Goal: Transaction & Acquisition: Purchase product/service

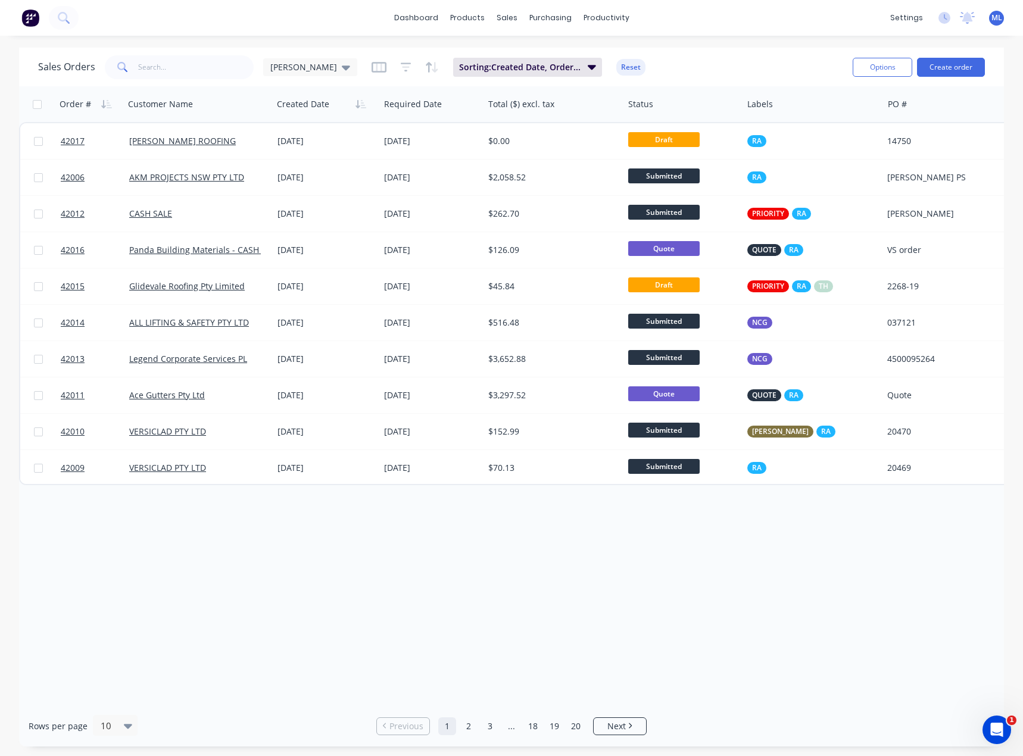
click at [345, 583] on div "Order # Customer Name Created Date Required Date Total ($) excl. tax Status Lab…" at bounding box center [511, 395] width 984 height 619
click at [471, 729] on link "2" at bounding box center [468, 726] width 18 height 18
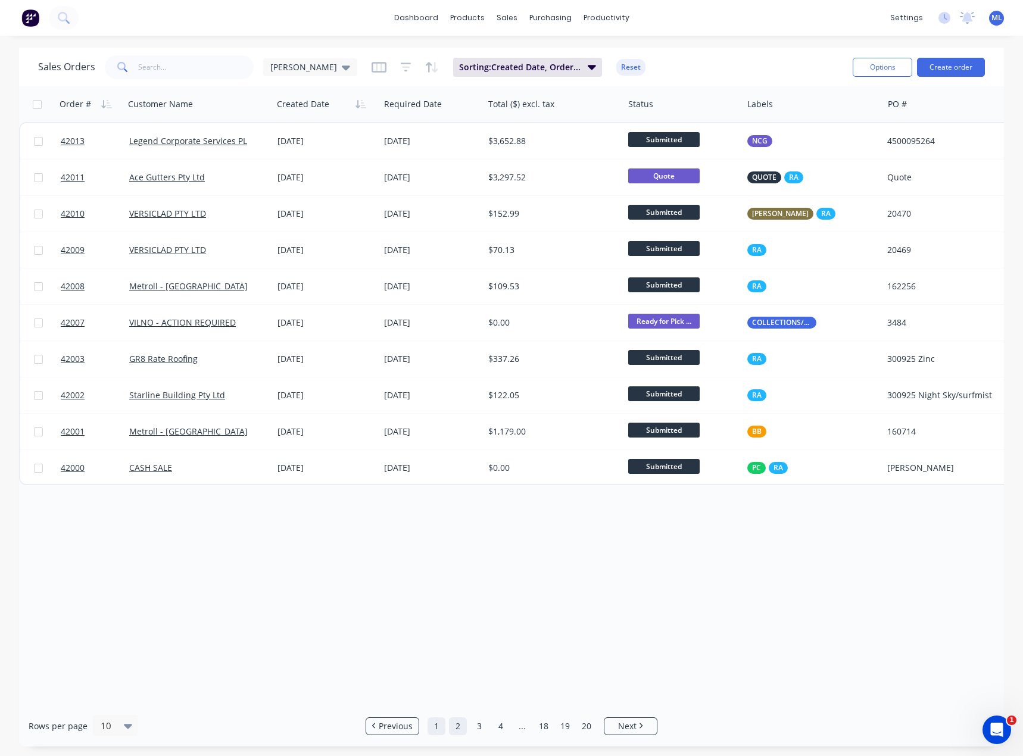
click at [439, 728] on link "1" at bounding box center [436, 726] width 18 height 18
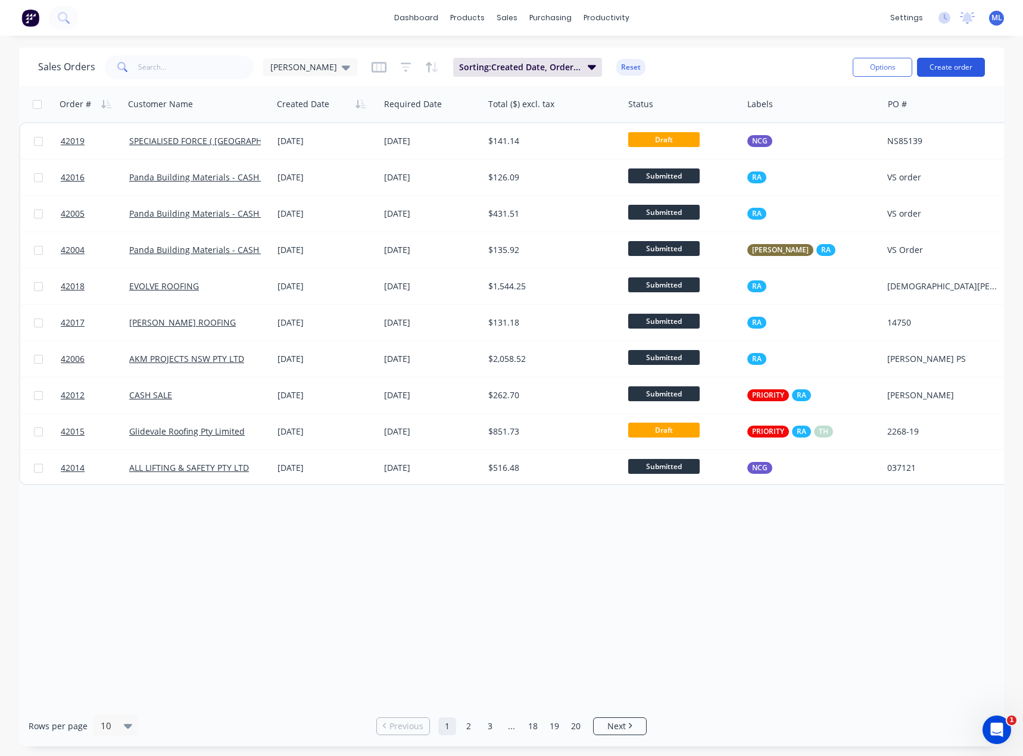
click at [956, 69] on button "Create order" at bounding box center [951, 67] width 68 height 19
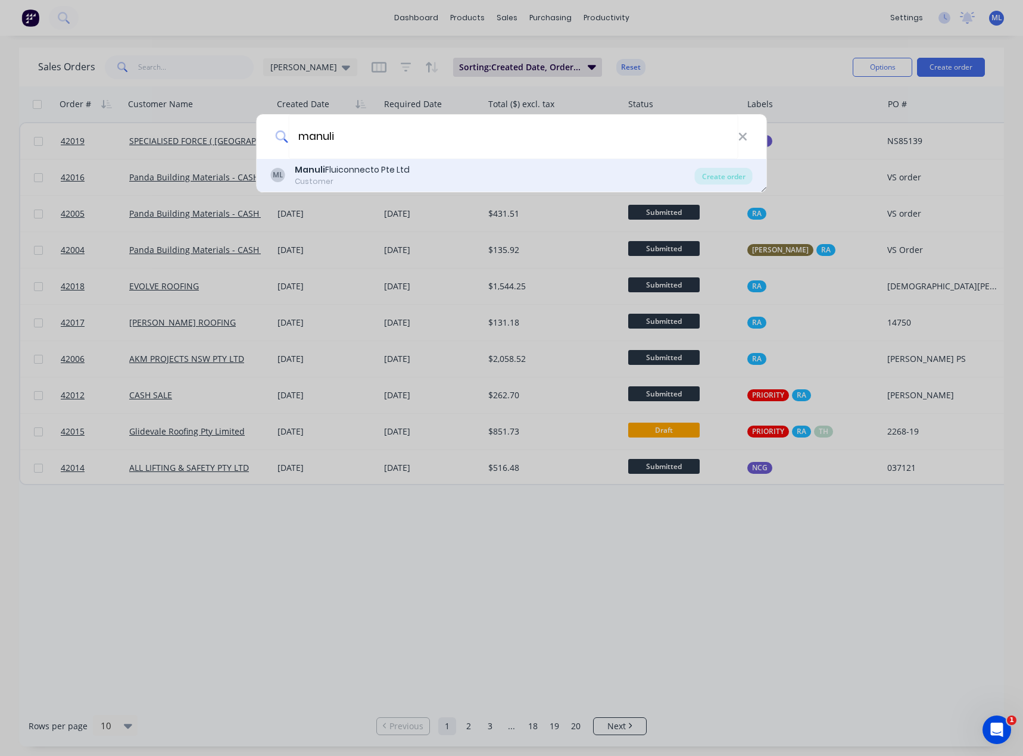
type input "manuli"
click at [354, 173] on div "Manuli Fluiconnecto Pte Ltd" at bounding box center [352, 170] width 115 height 12
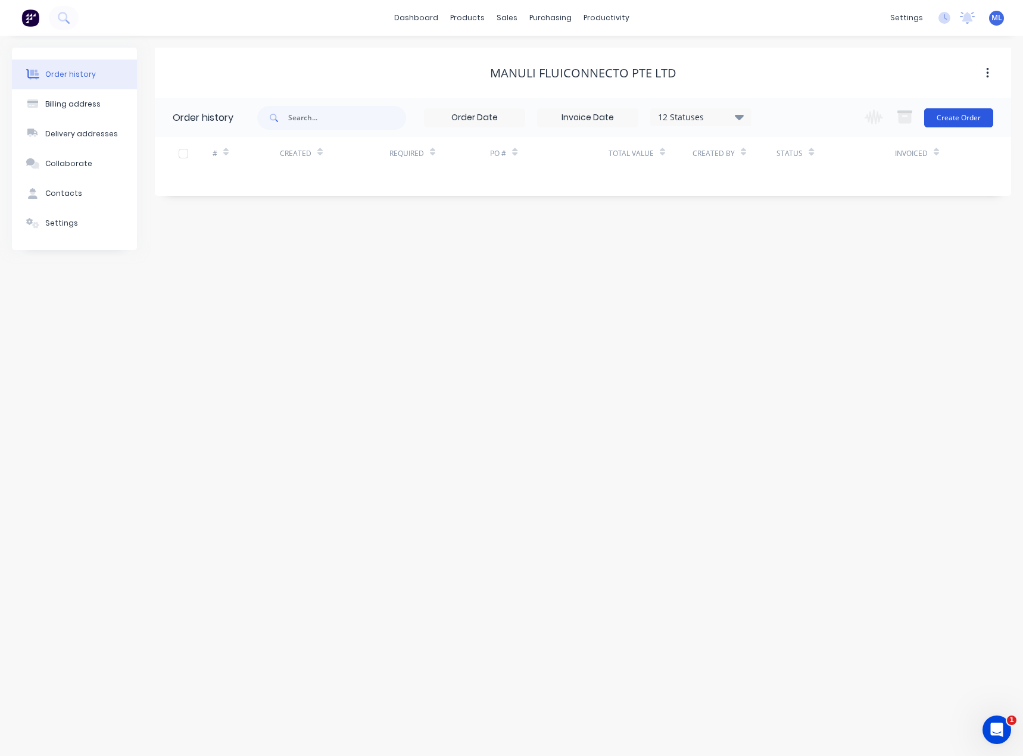
click at [942, 117] on button "Create Order" at bounding box center [958, 117] width 69 height 19
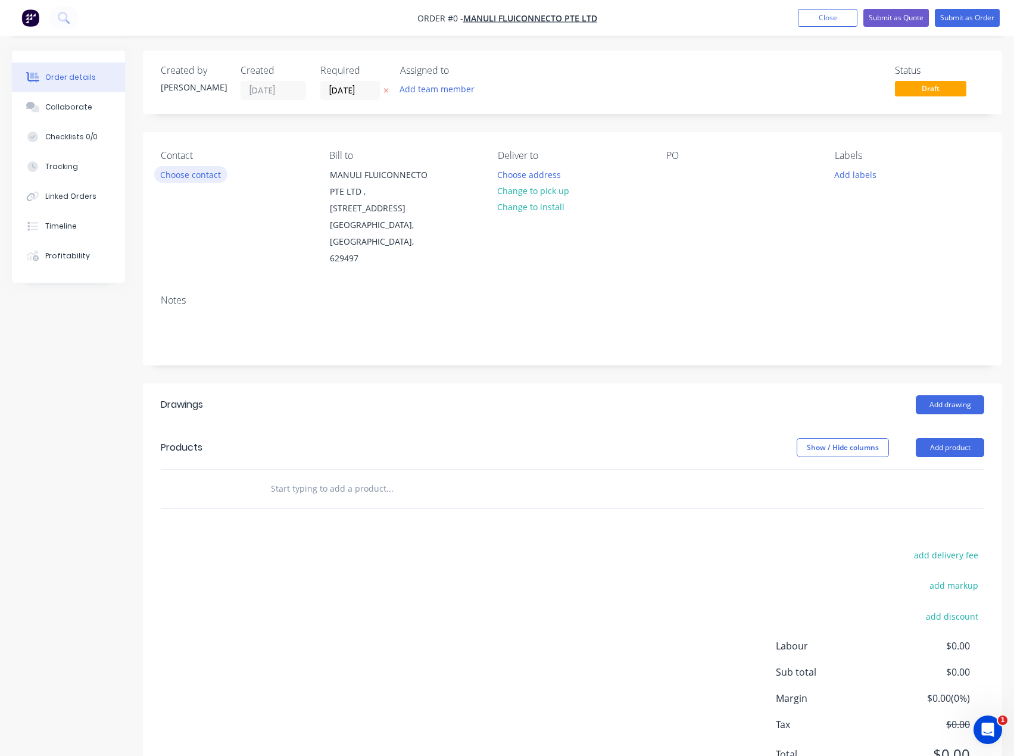
click at [176, 175] on button "Choose contact" at bounding box center [190, 174] width 73 height 16
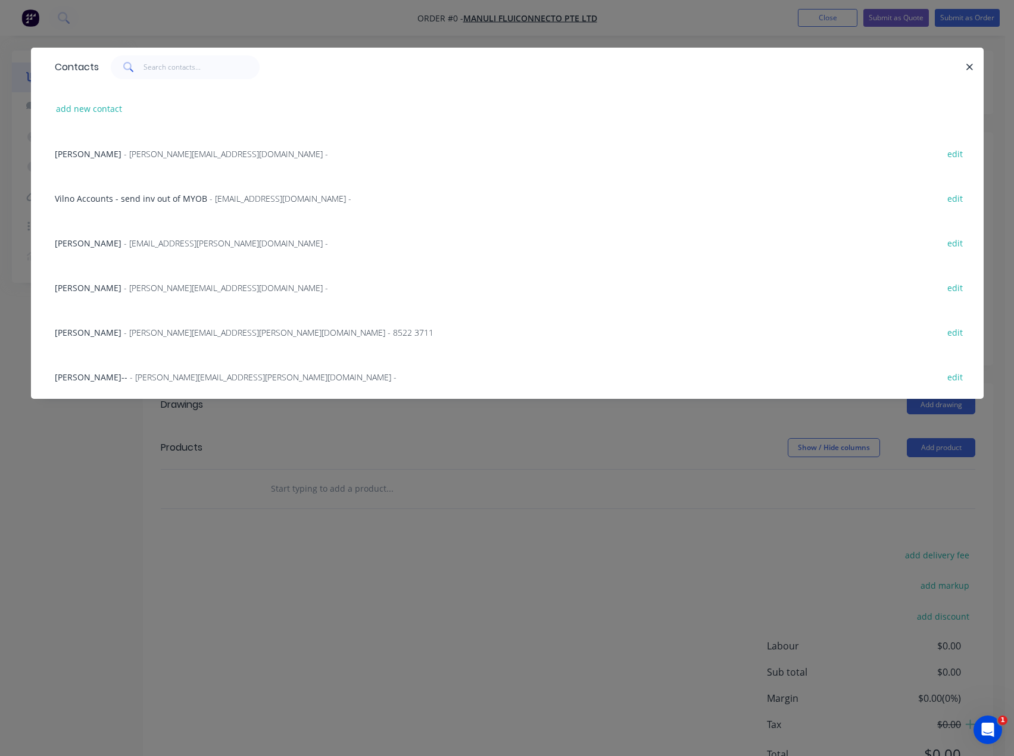
click at [171, 332] on span "- Kenneth.Yeo@fluiconnecto.com.sg - 8522 3711" at bounding box center [278, 332] width 309 height 11
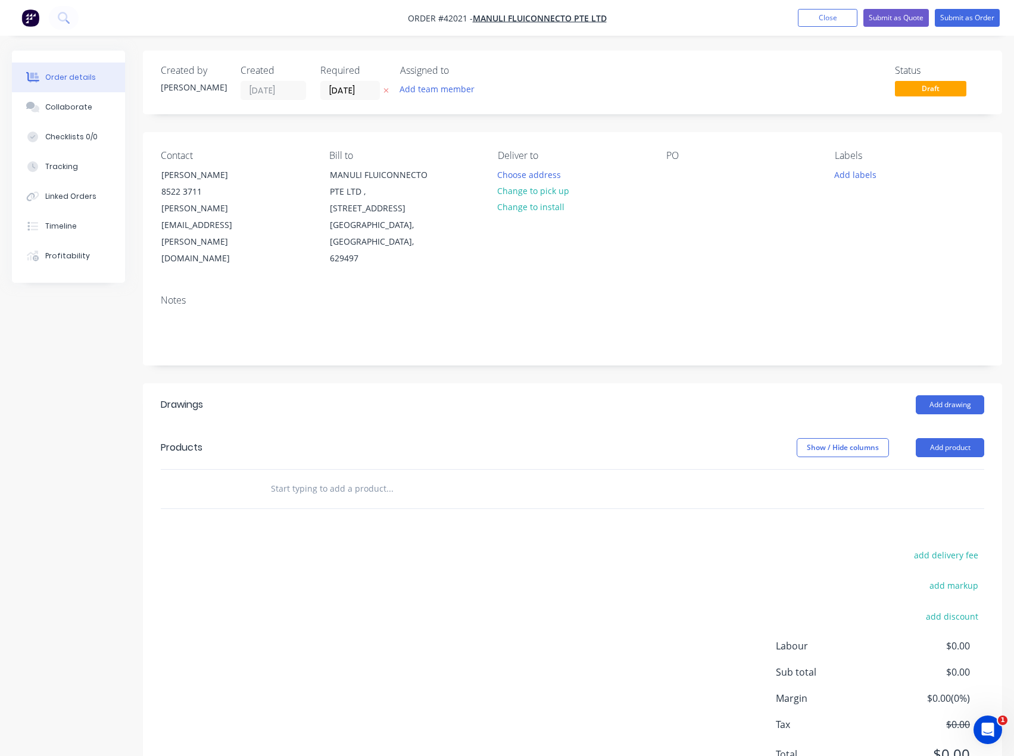
click at [337, 477] on input "text" at bounding box center [389, 489] width 238 height 24
type input "hr7014"
drag, startPoint x: 320, startPoint y: 451, endPoint x: 215, endPoint y: 432, distance: 106.4
click at [215, 432] on div "Products Show / Hide columns Add product hr7014 Add hr7014 to order Hose Restra…" at bounding box center [572, 467] width 859 height 83
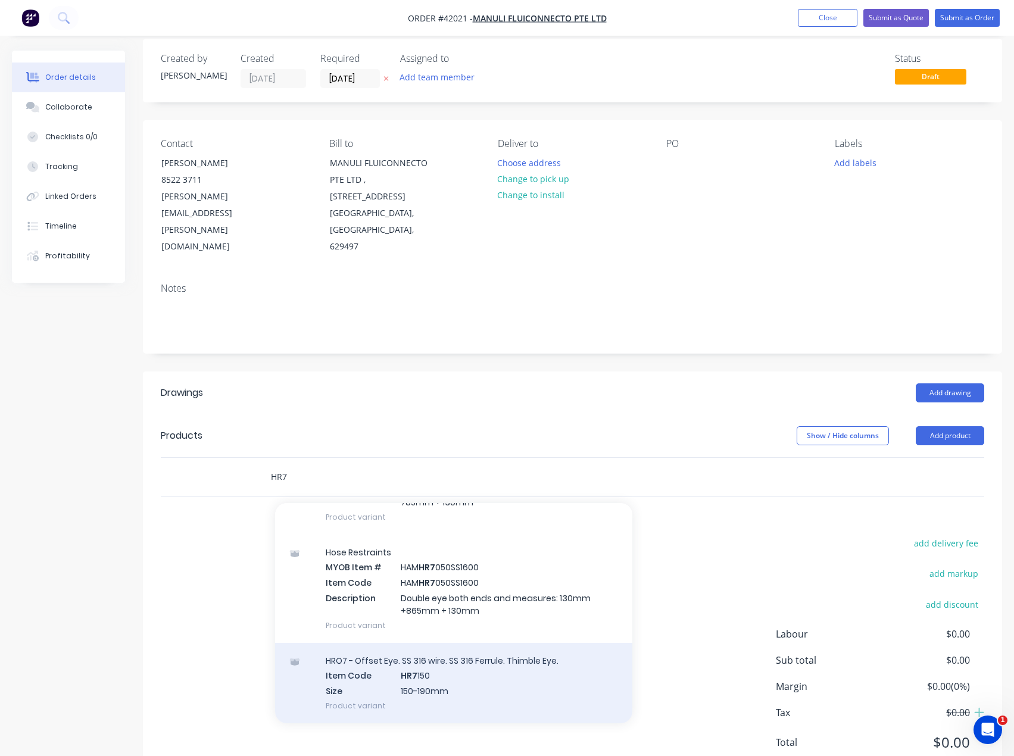
scroll to position [23, 0]
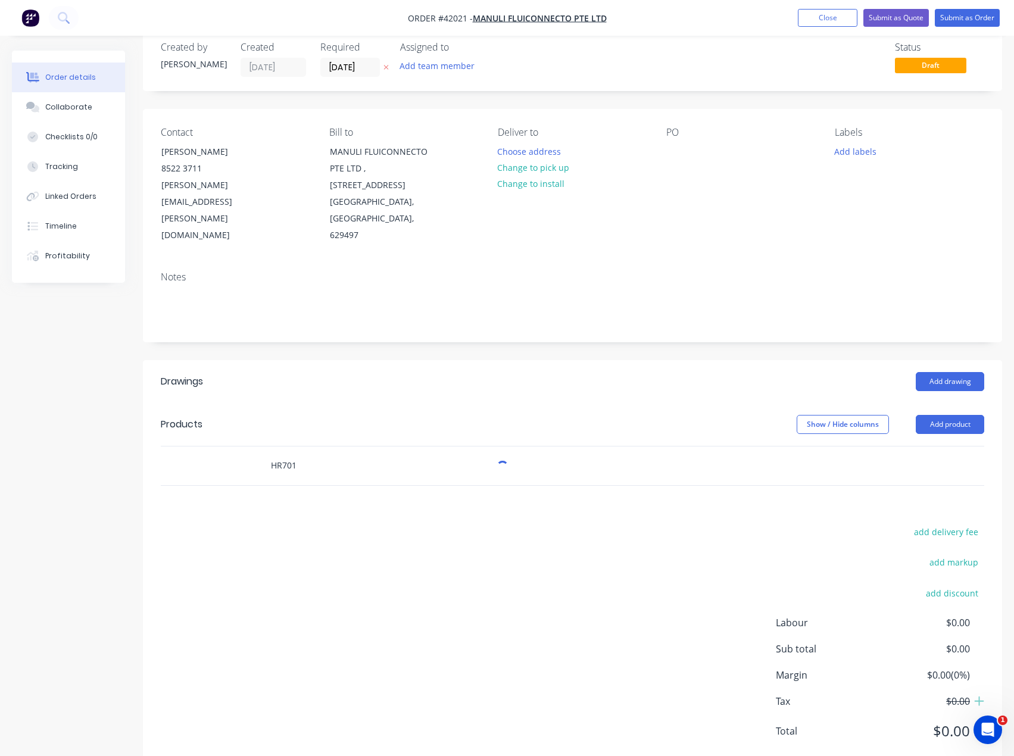
type input "HR7019"
drag, startPoint x: 318, startPoint y: 427, endPoint x: 218, endPoint y: 417, distance: 100.4
click at [221, 446] on div "HR7019 Add HR7019 to order Hose Restraints MYOB Item # HAM HR7019 Item Code HAM…" at bounding box center [572, 465] width 823 height 39
drag, startPoint x: 440, startPoint y: 533, endPoint x: 434, endPoint y: 521, distance: 13.6
click at [437, 530] on div "add delivery fee add markup add discount Labour $0.00 Sub total $0.00 Margin $0…" at bounding box center [572, 639] width 823 height 230
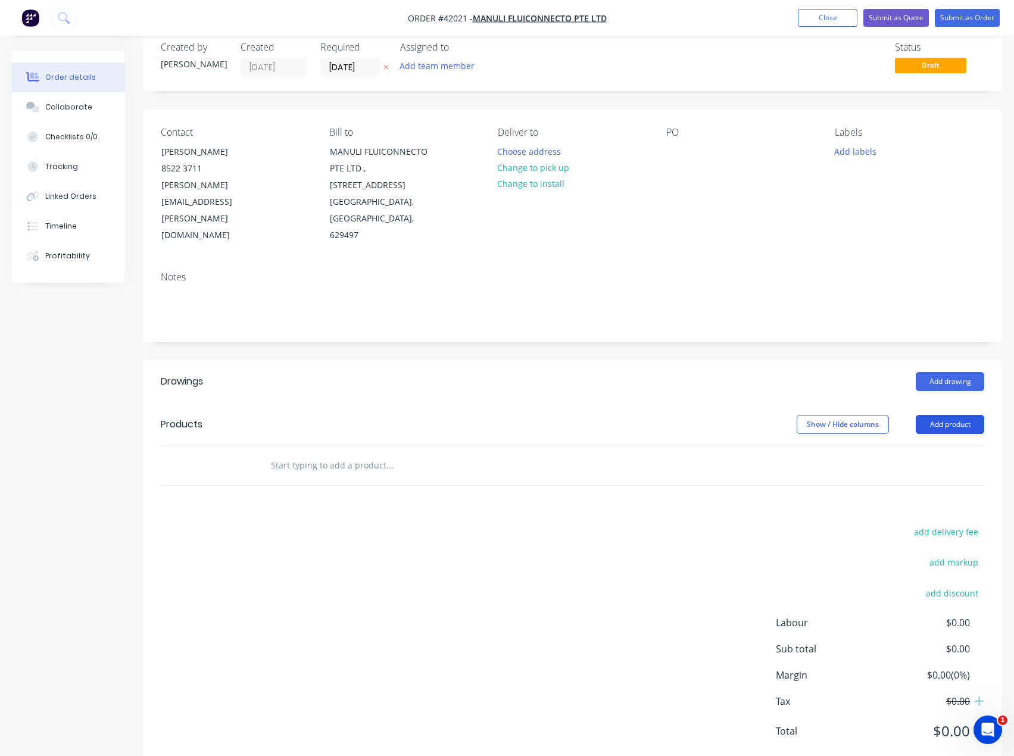
click at [930, 415] on button "Add product" at bounding box center [949, 424] width 68 height 19
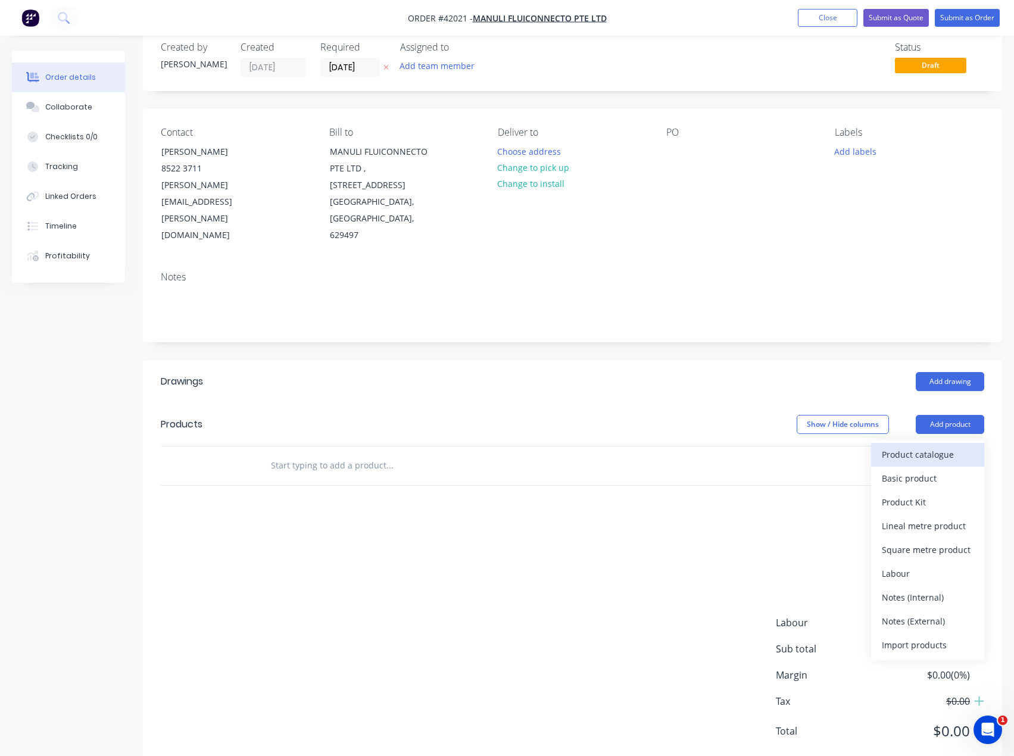
click at [947, 446] on div "Product catalogue" at bounding box center [927, 454] width 92 height 17
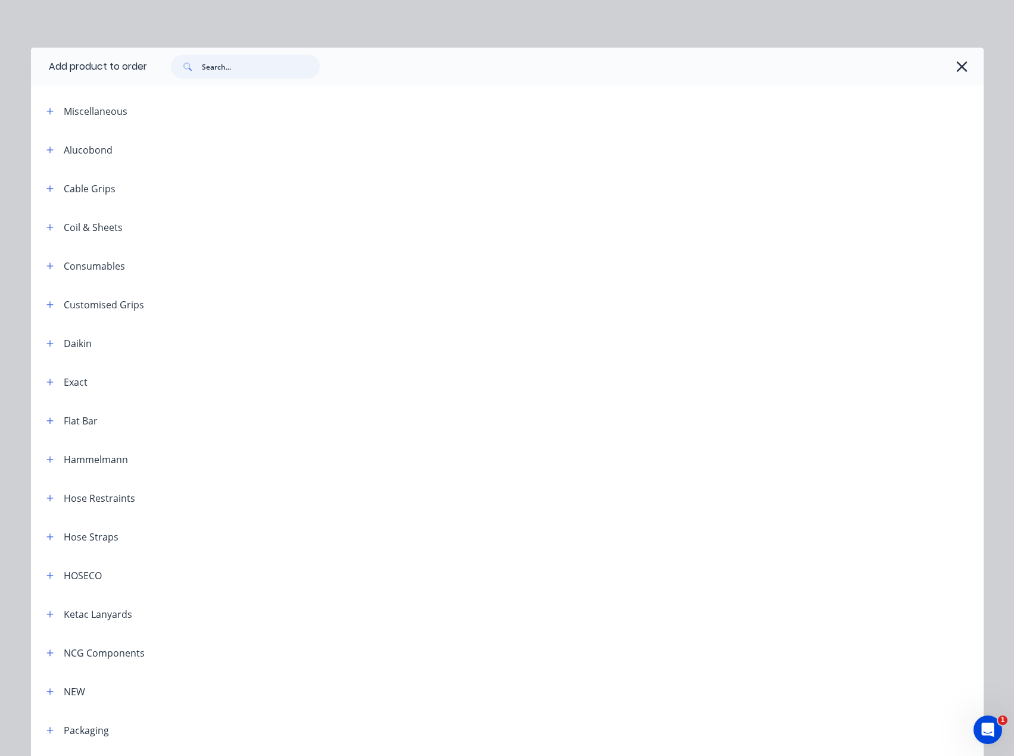
click at [239, 57] on input "text" at bounding box center [261, 67] width 118 height 24
type input "hr7"
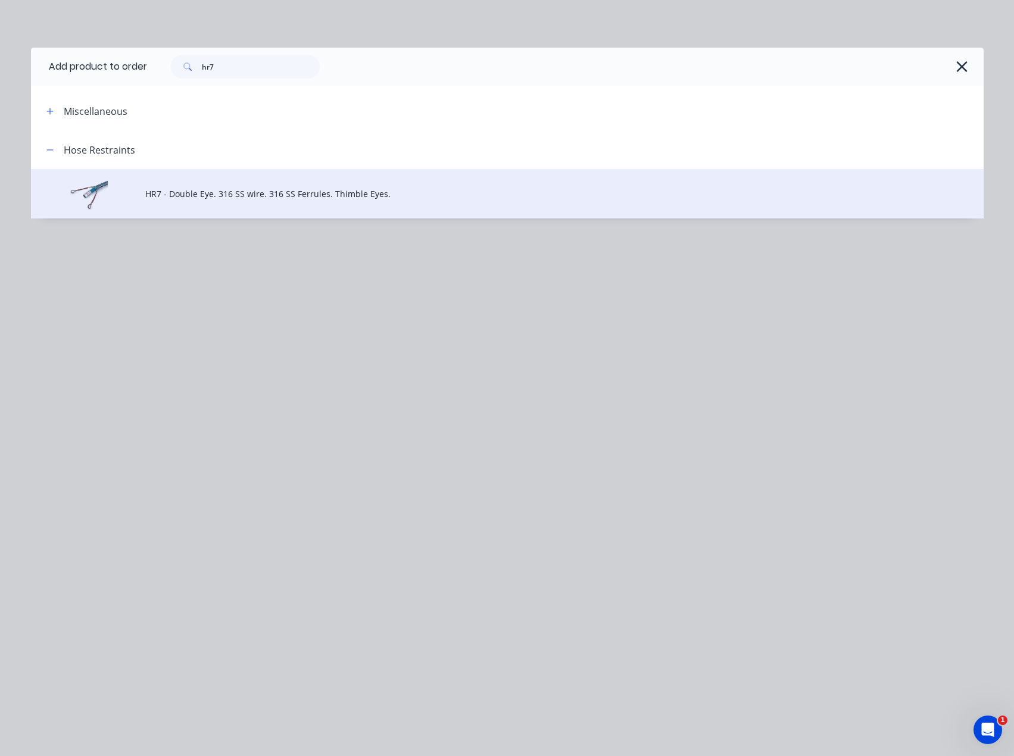
click at [216, 189] on span "HR7 - Double Eye. 316 SS wire. 316 SS Ferrules. Thimble Eyes." at bounding box center [480, 193] width 670 height 12
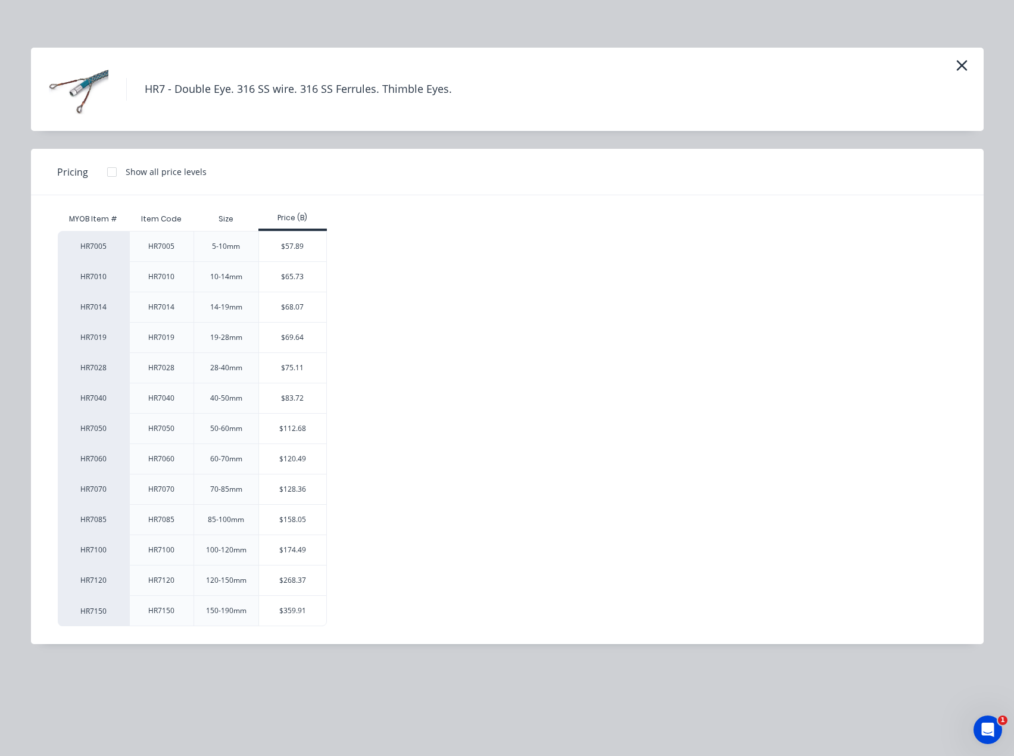
click at [297, 306] on div "$68.07" at bounding box center [292, 307] width 67 height 30
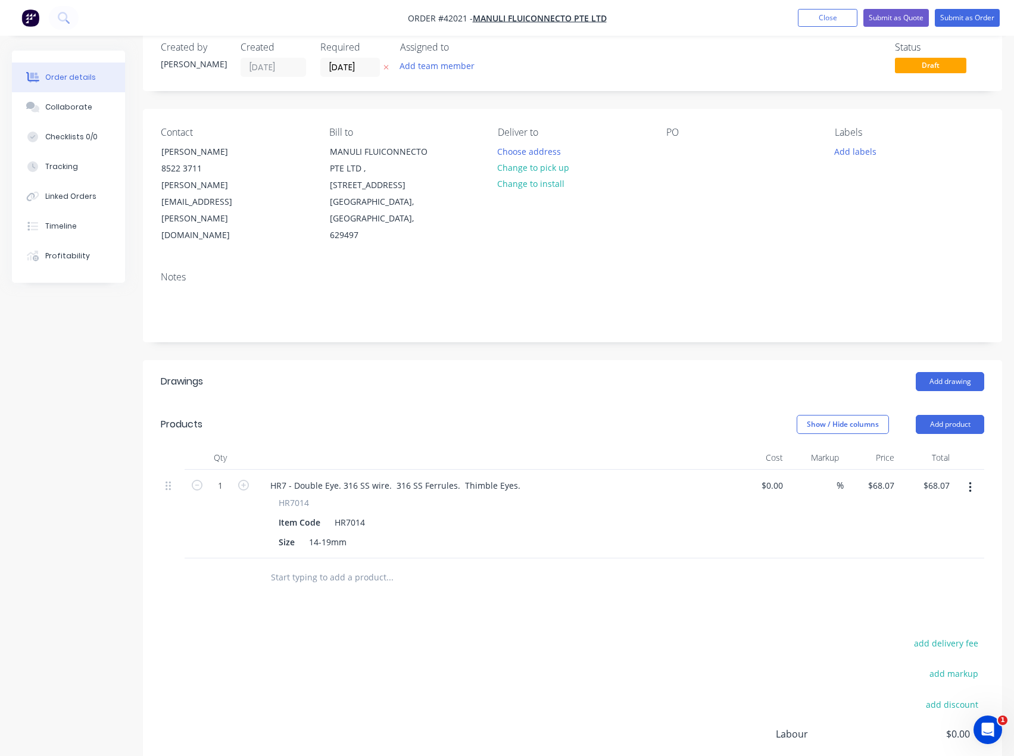
click at [354, 565] on input "text" at bounding box center [389, 577] width 238 height 24
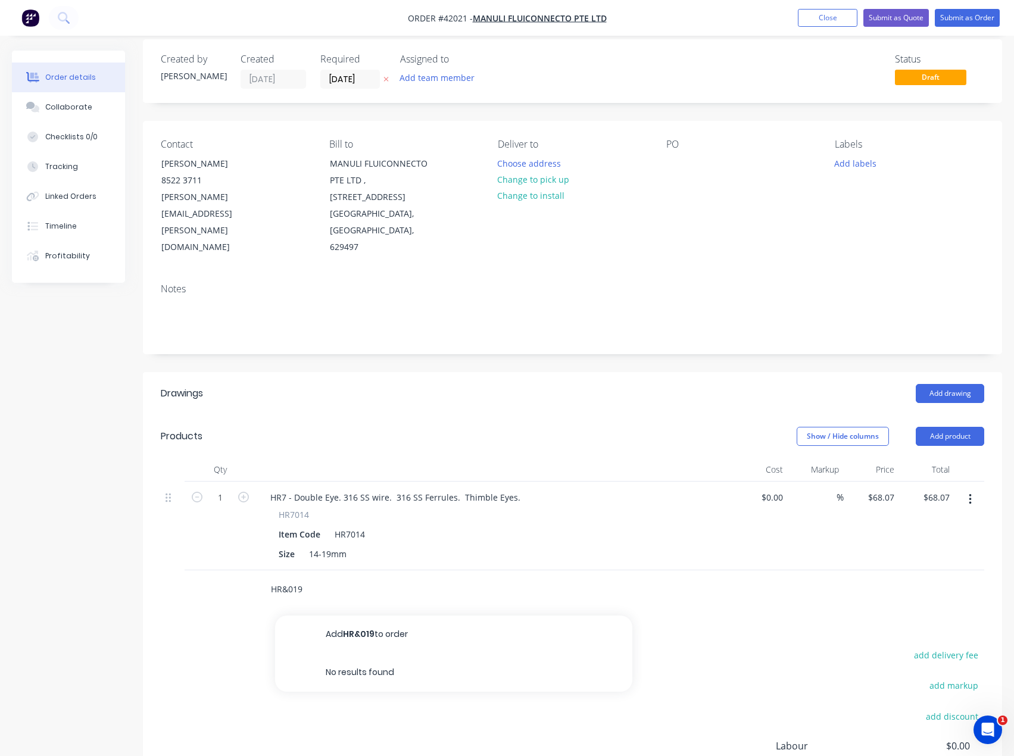
scroll to position [0, 0]
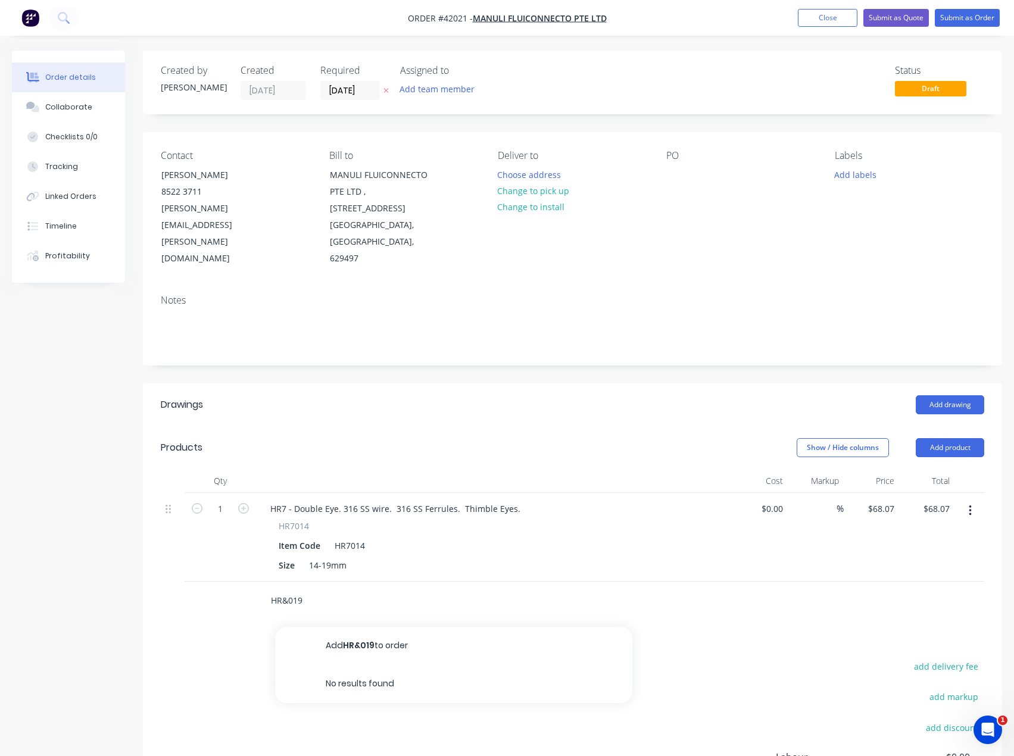
click at [288, 589] on input "HR&019" at bounding box center [389, 601] width 238 height 24
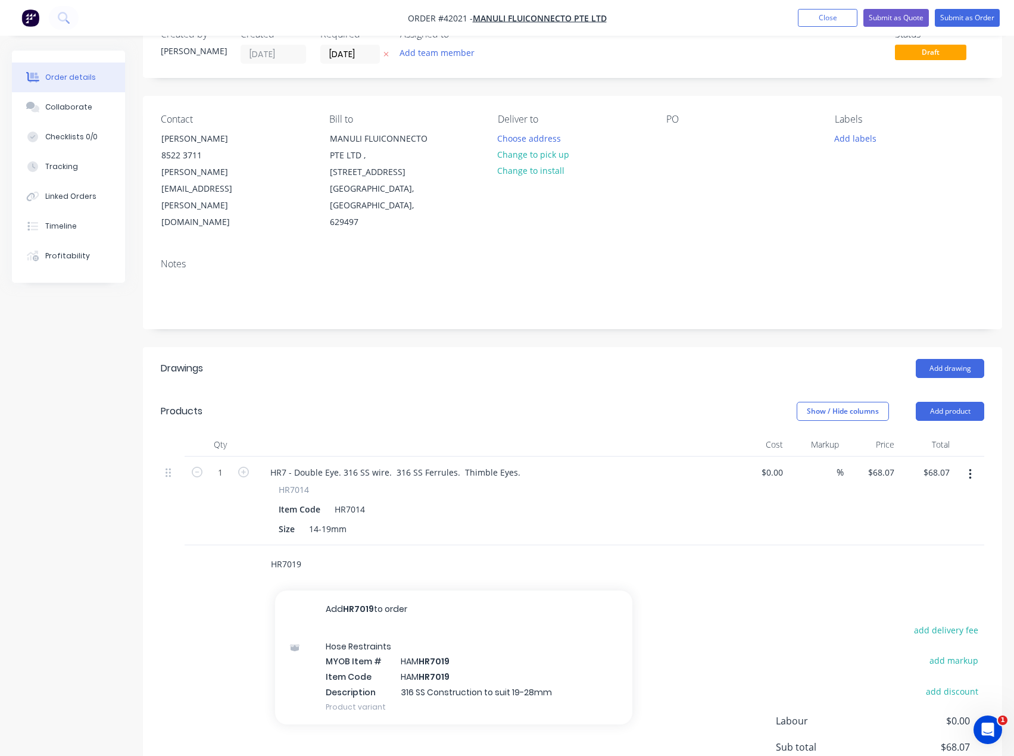
scroll to position [119, 0]
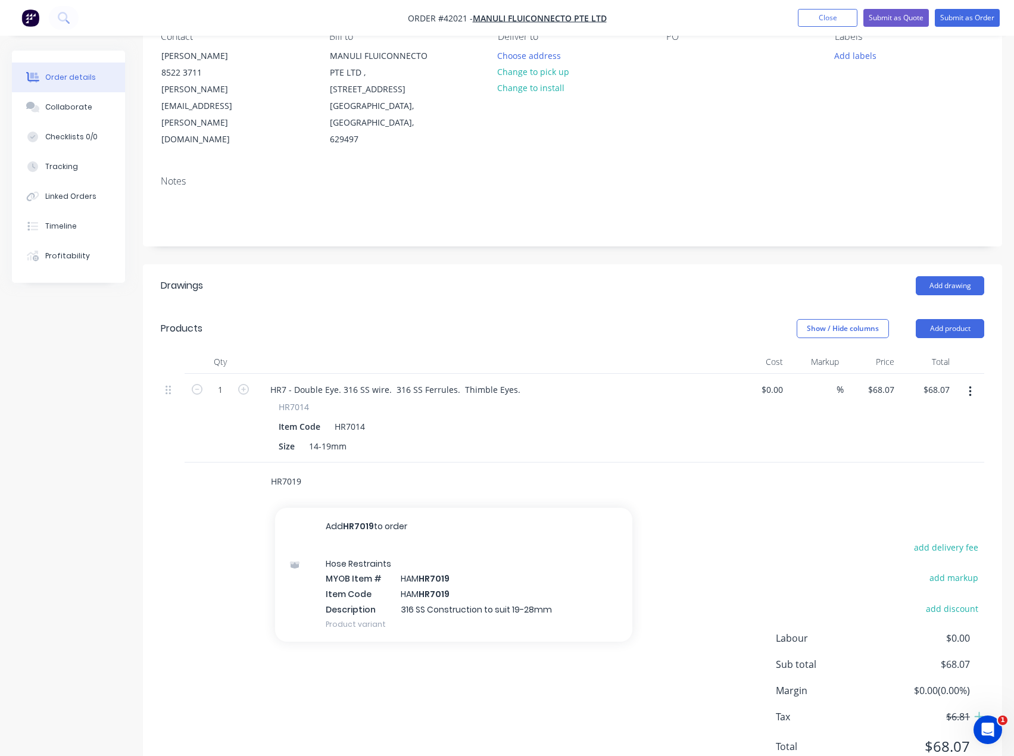
drag, startPoint x: 308, startPoint y: 446, endPoint x: 259, endPoint y: 445, distance: 48.8
click at [259, 462] on div "HR7019 Add HR7019 to order Hose Restraints MYOB Item # HAM HR7019 Item Code HAM…" at bounding box center [470, 481] width 429 height 39
type input "HR7 - Doubl"
click at [766, 539] on div "add delivery fee add markup add discount Labour $0.00 Sub total $68.07 Margin $…" at bounding box center [572, 654] width 823 height 230
click at [451, 470] on input "HR7 - Doubl" at bounding box center [389, 482] width 238 height 24
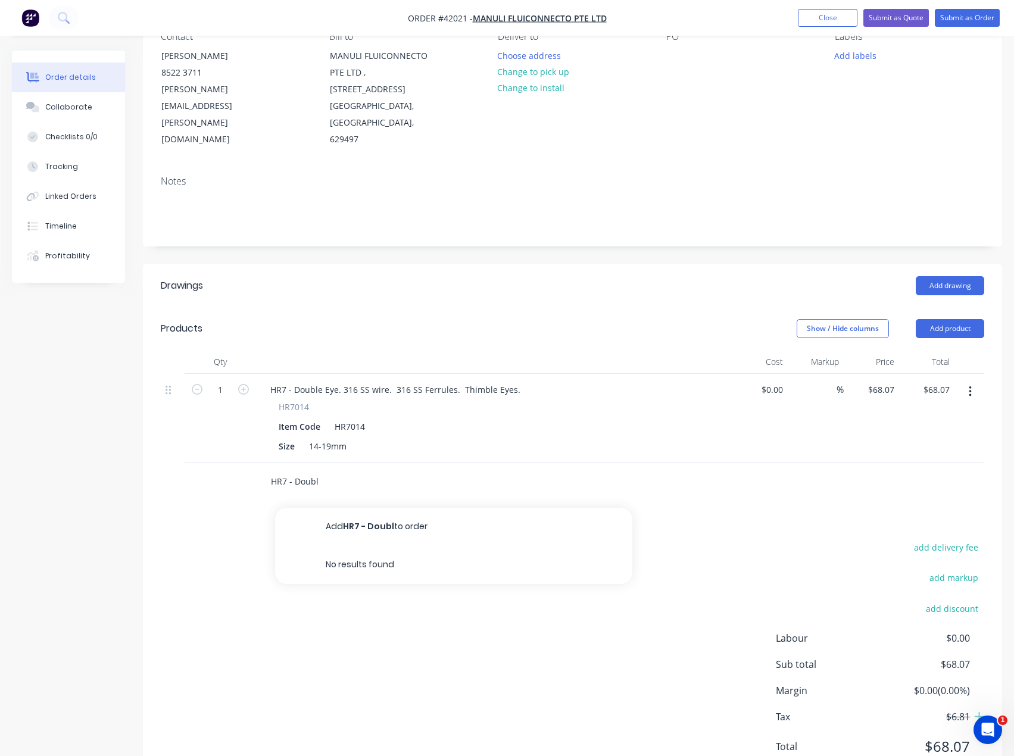
drag, startPoint x: 378, startPoint y: 451, endPoint x: 171, endPoint y: 437, distance: 207.0
click at [171, 462] on div "HR7 - Doubl Add HR7 - Doubl to order No results found" at bounding box center [572, 481] width 823 height 39
click at [940, 319] on button "Add product" at bounding box center [949, 328] width 68 height 19
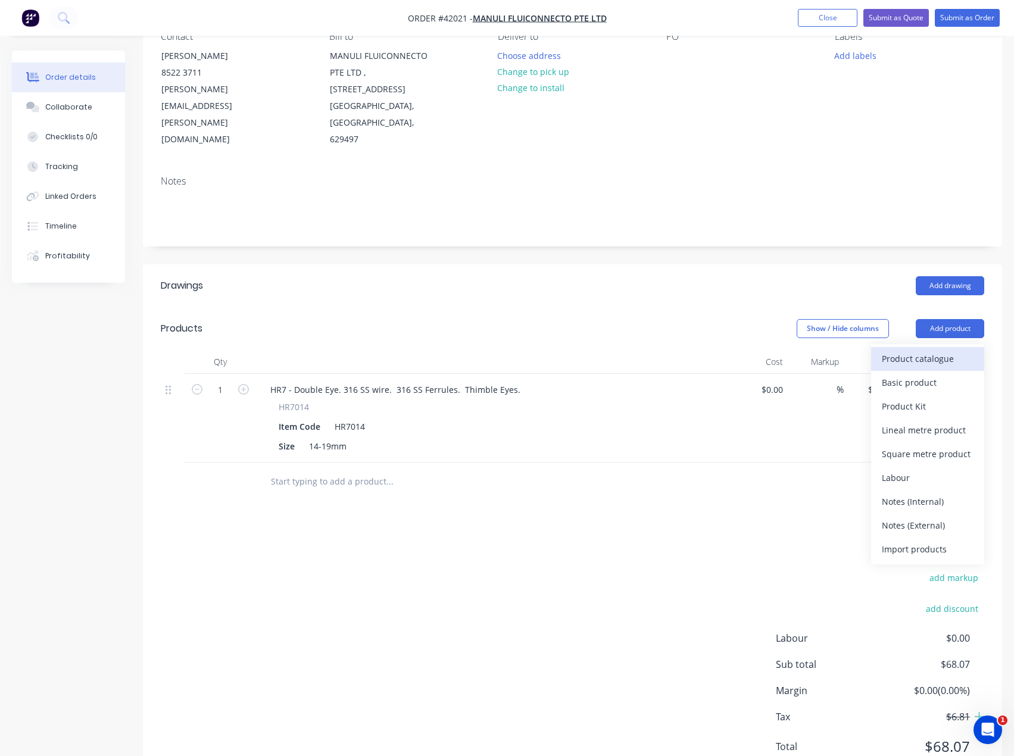
click at [921, 350] on div "Product catalogue" at bounding box center [927, 358] width 92 height 17
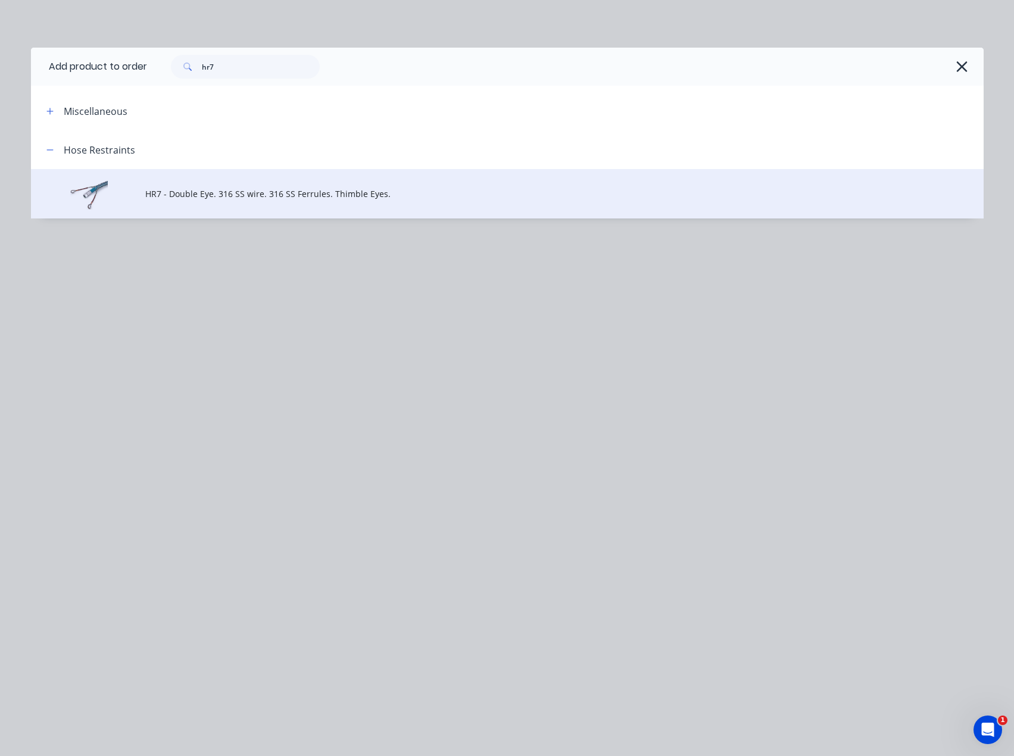
drag, startPoint x: 239, startPoint y: 209, endPoint x: 232, endPoint y: 210, distance: 6.6
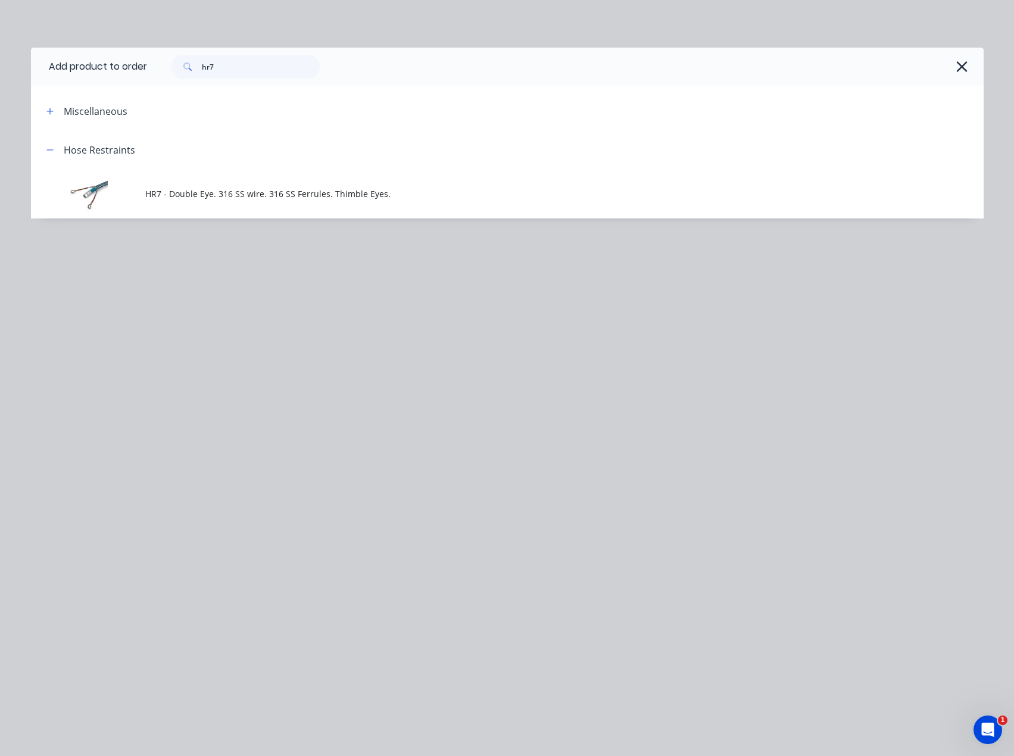
click at [237, 209] on td "HR7 - Double Eye. 316 SS wire. 316 SS Ferrules. Thimble Eyes." at bounding box center [564, 193] width 838 height 49
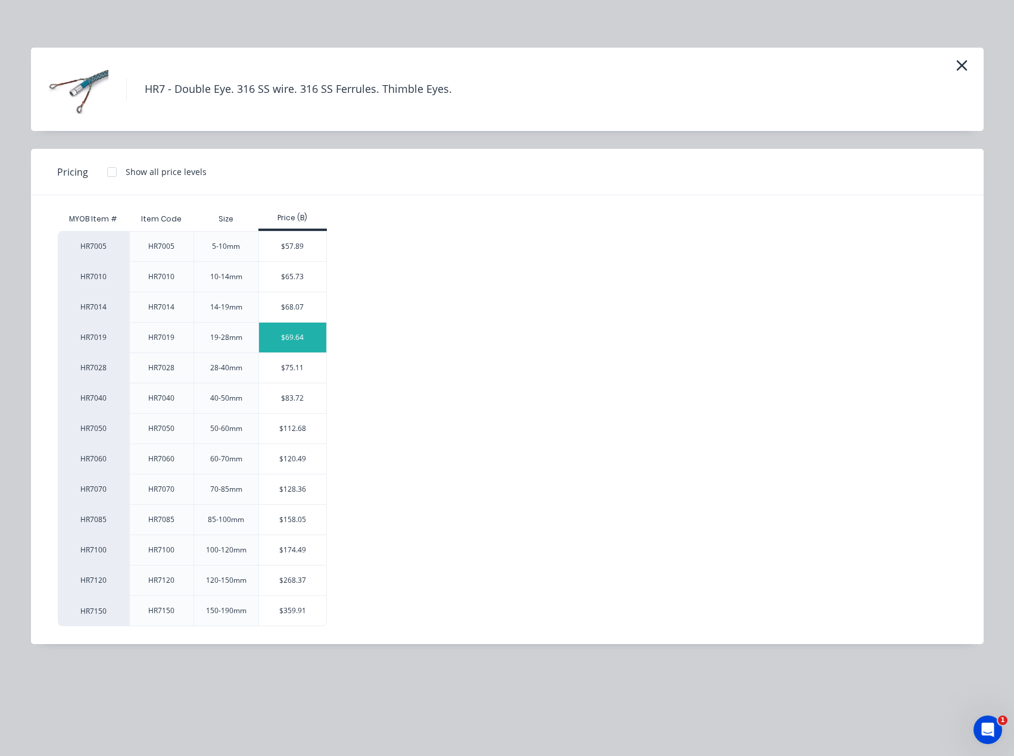
click at [294, 336] on div "$69.64" at bounding box center [292, 338] width 67 height 30
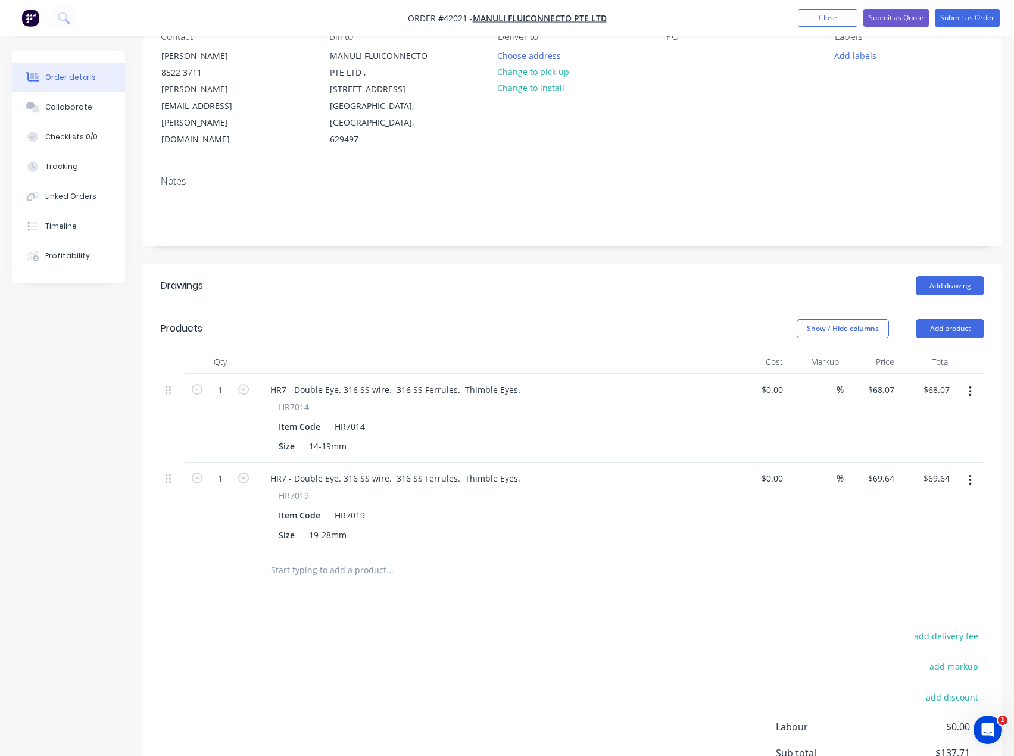
click at [420, 628] on div "add delivery fee add markup add discount Labour $0.00 Sub total $137.71 Margin …" at bounding box center [572, 743] width 823 height 230
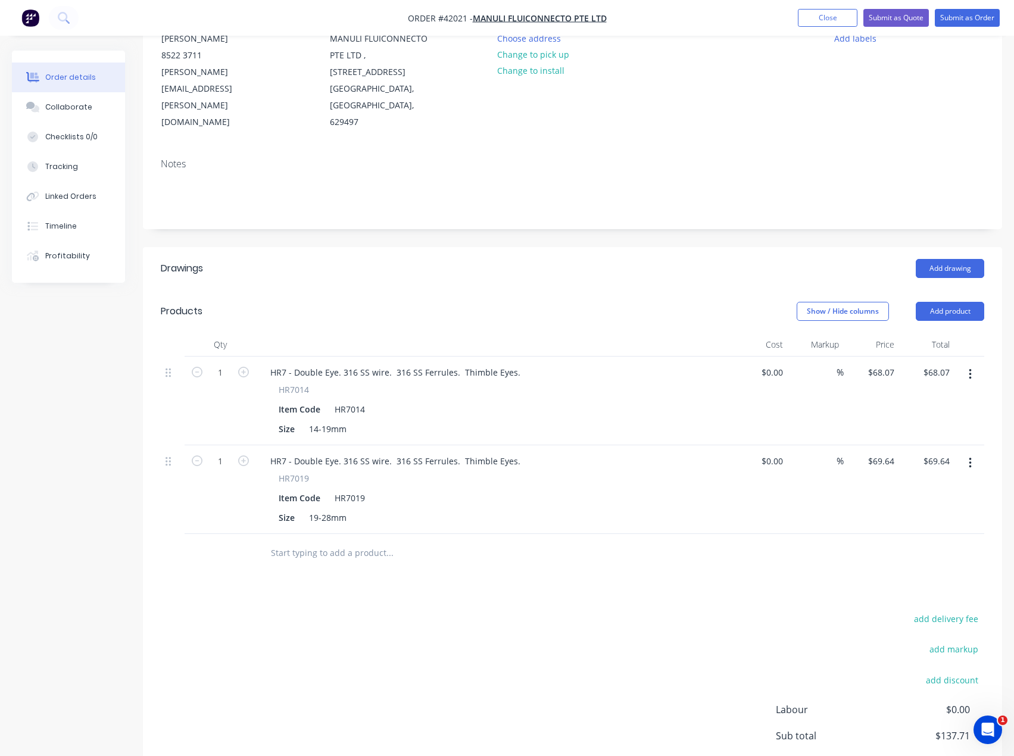
scroll to position [223, 0]
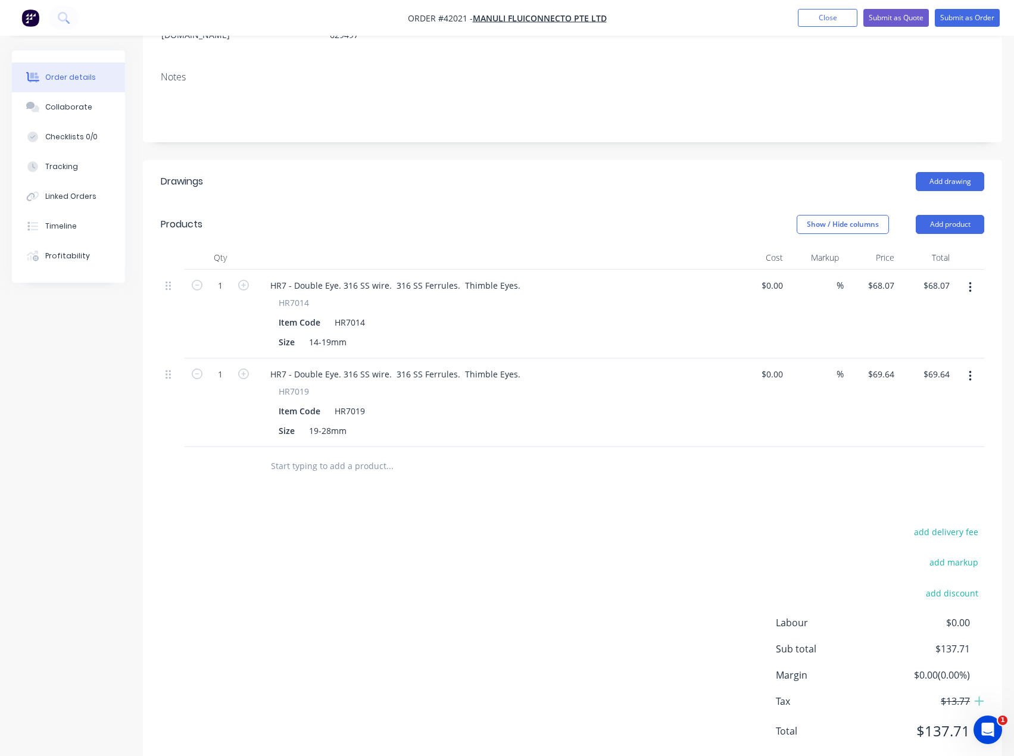
click at [953, 694] on span "$13.77" at bounding box center [925, 701] width 88 height 14
click at [898, 16] on button "Submit as Quote" at bounding box center [895, 18] width 65 height 18
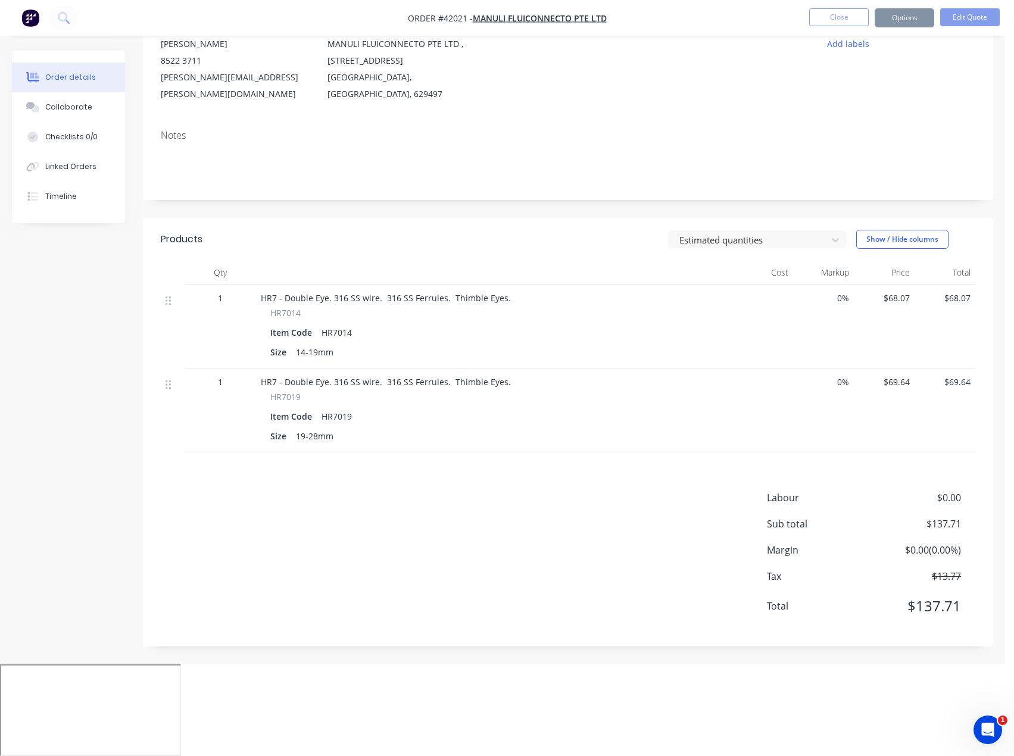
scroll to position [0, 0]
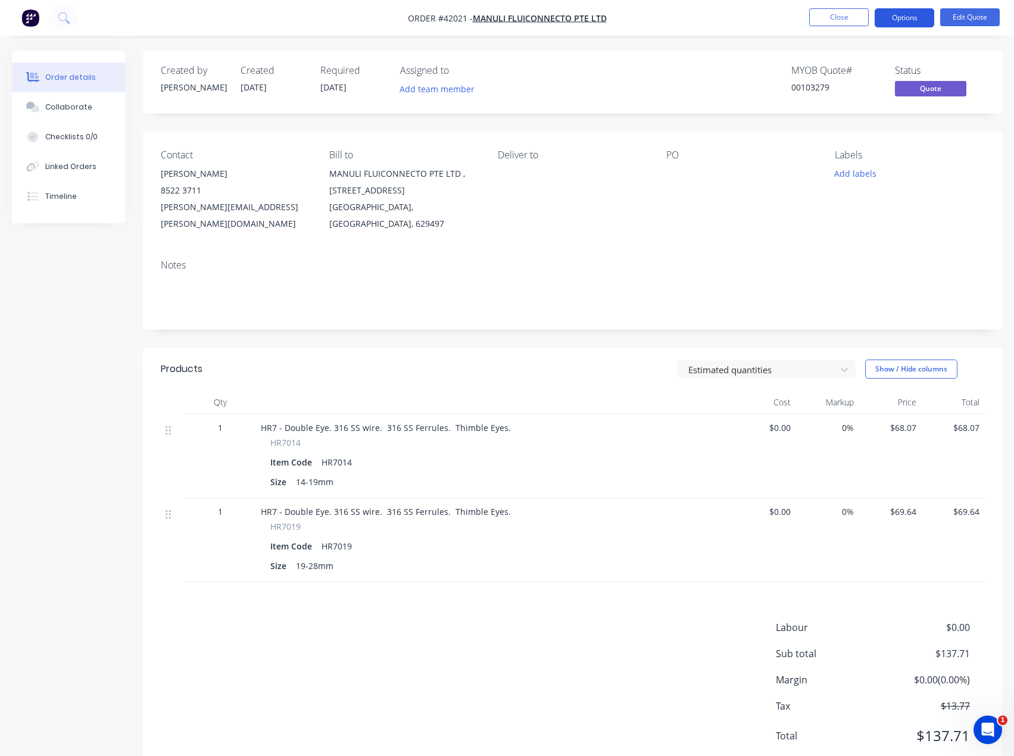
click at [905, 15] on button "Options" at bounding box center [904, 17] width 60 height 19
click at [842, 60] on button "EMAIL / PRINT" at bounding box center [868, 48] width 131 height 24
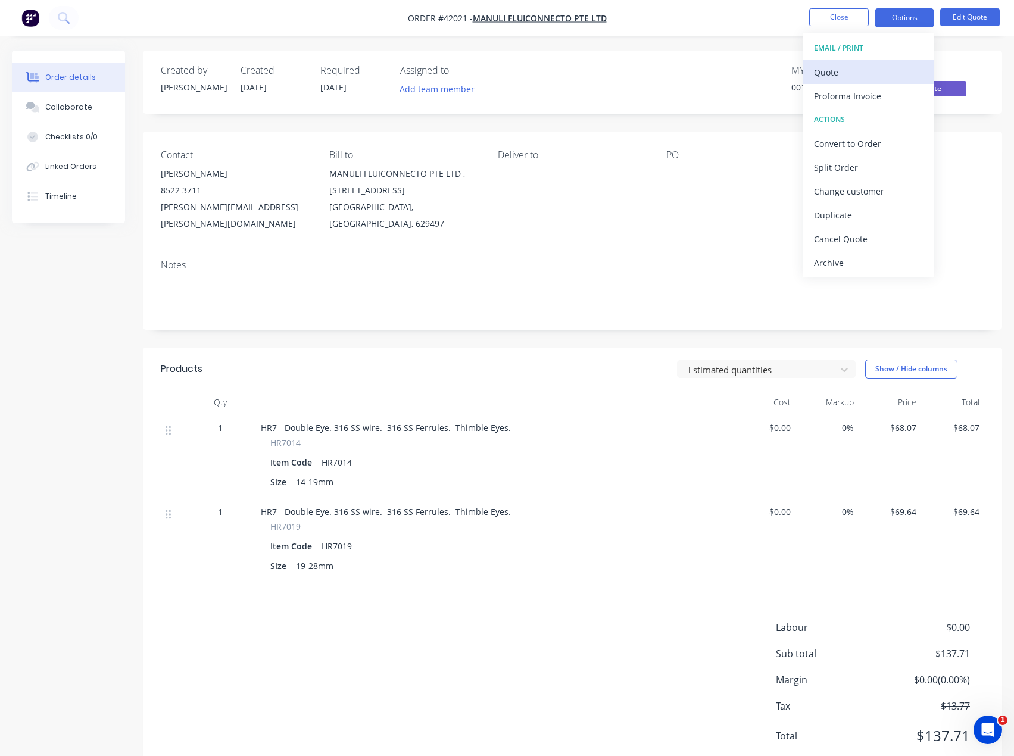
click at [830, 72] on div "Quote" at bounding box center [869, 72] width 110 height 17
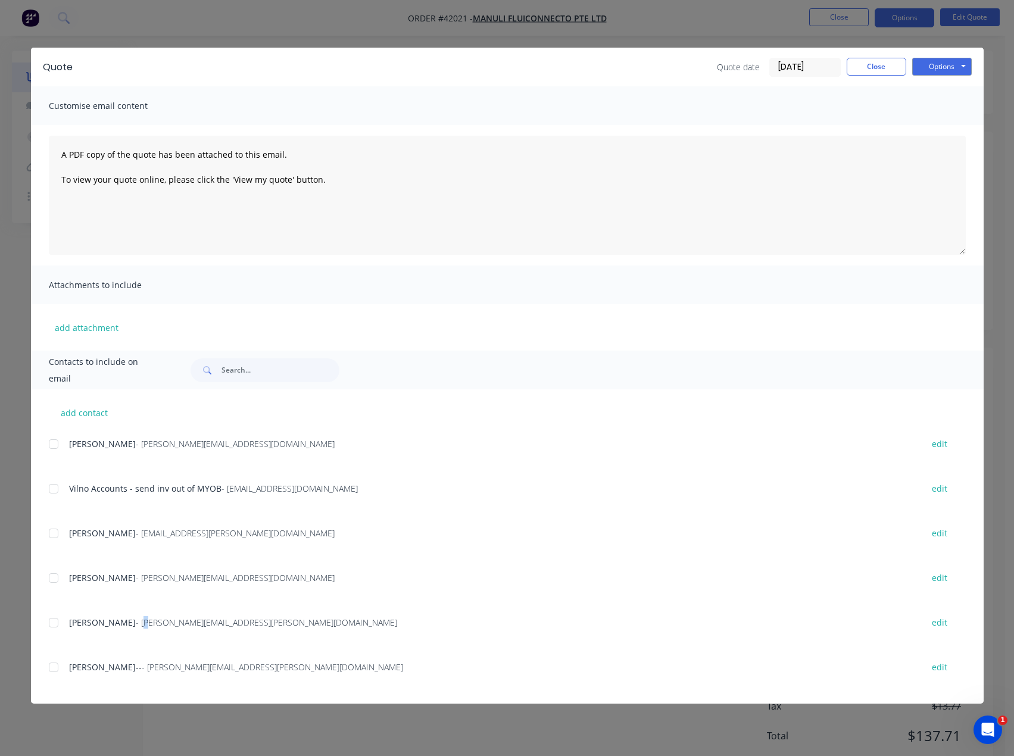
click at [136, 617] on span "- Kenneth.Yeo@fluiconnecto.com.sg" at bounding box center [266, 622] width 261 height 11
click at [41, 619] on div "add contact RONNIE TEE - Ronnie.Tee@fluiconnecto.com.sg edit Vilno Accounts - s…" at bounding box center [507, 546] width 952 height 314
click at [54, 623] on div at bounding box center [54, 623] width 24 height 24
click at [939, 63] on button "Options" at bounding box center [942, 67] width 60 height 18
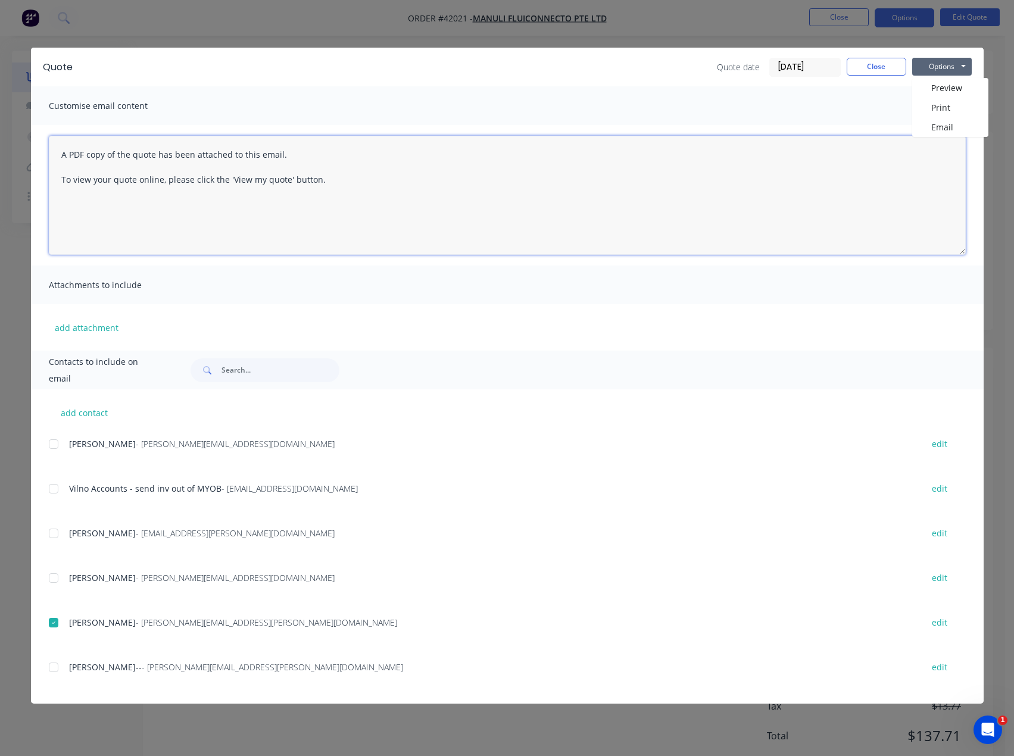
click at [110, 154] on textarea "A PDF copy of the quote has been attached to this email. To view your quote onl…" at bounding box center [507, 195] width 917 height 119
click at [58, 156] on textarea "A PDF copy of the quote has been attached to this email. To view your quote onl…" at bounding box center [507, 195] width 917 height 119
click at [357, 213] on textarea "Hi Kenneth, A PDF copy of the quote has been attached to this email. To view yo…" at bounding box center [507, 195] width 917 height 119
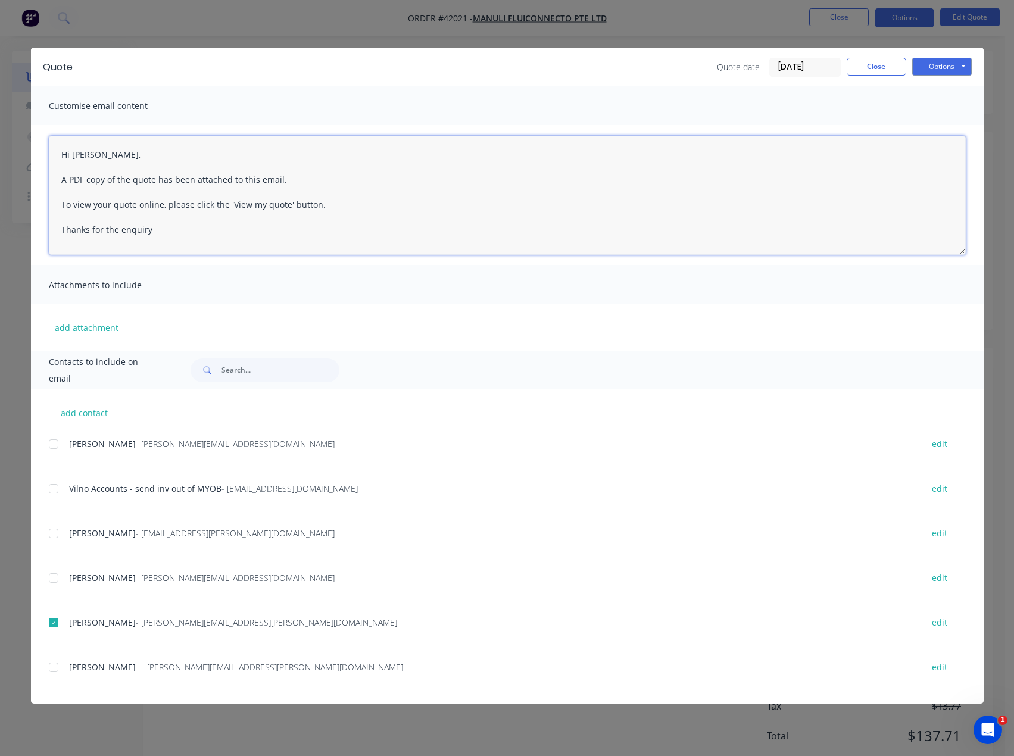
scroll to position [6, 0]
click at [258, 229] on textarea "Hi Kenneth, A PDF copy of the quote has been attached to this email. To view yo…" at bounding box center [507, 195] width 917 height 119
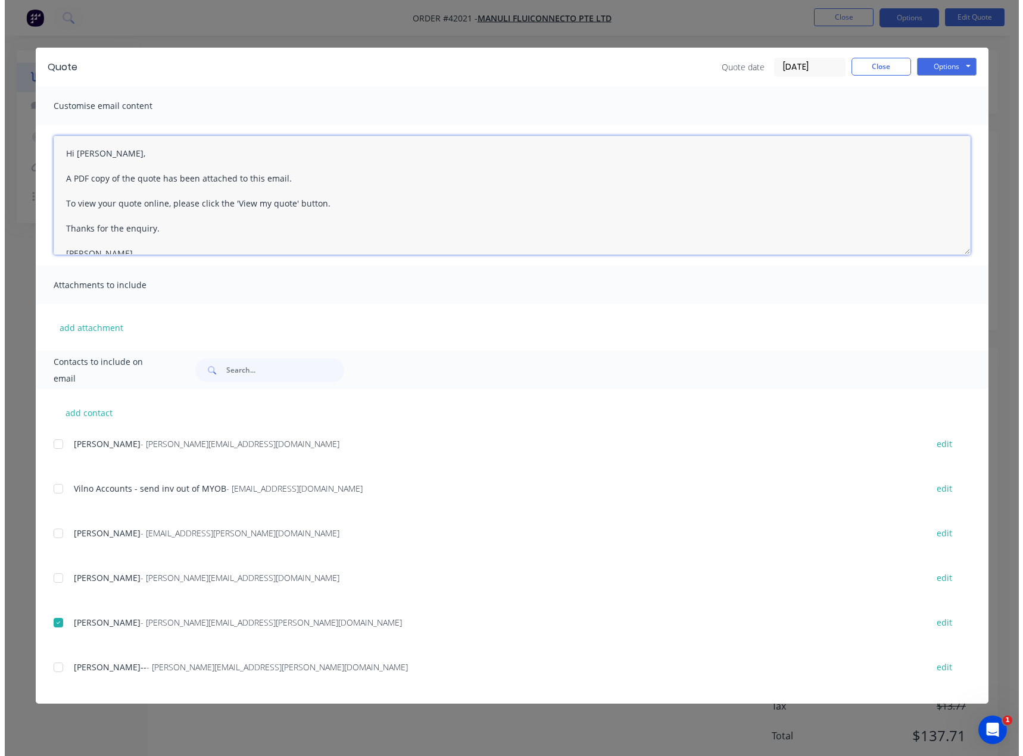
scroll to position [0, 0]
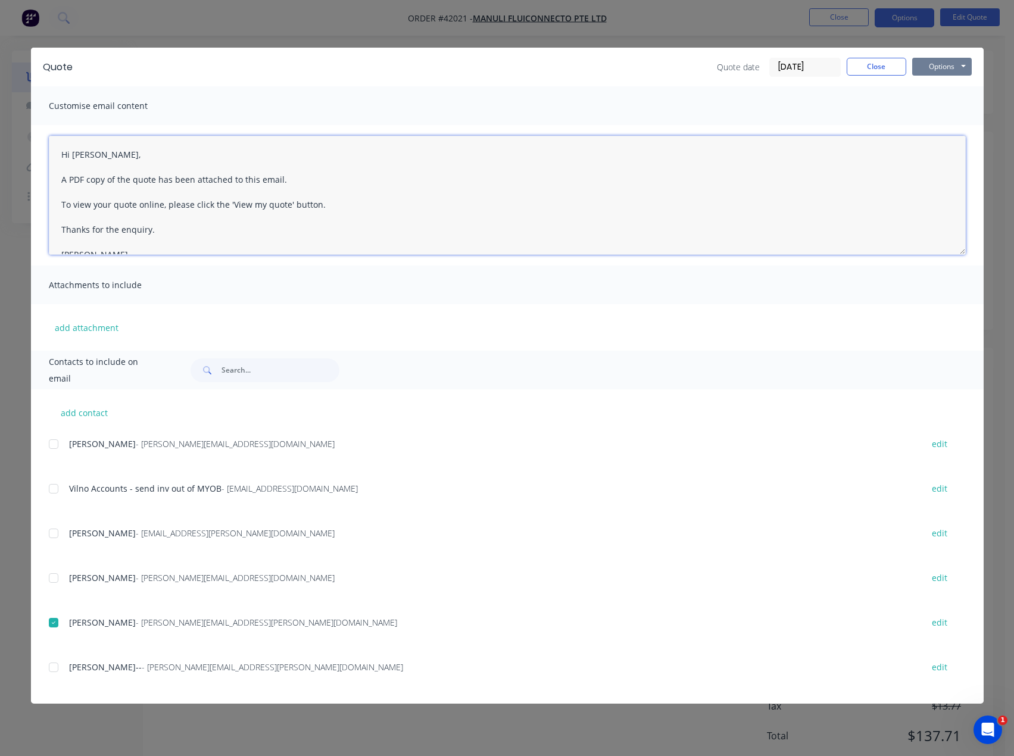
type textarea "Hi Kenneth, A PDF copy of the quote has been attached to this email. To view yo…"
click at [944, 65] on button "Options" at bounding box center [942, 67] width 60 height 18
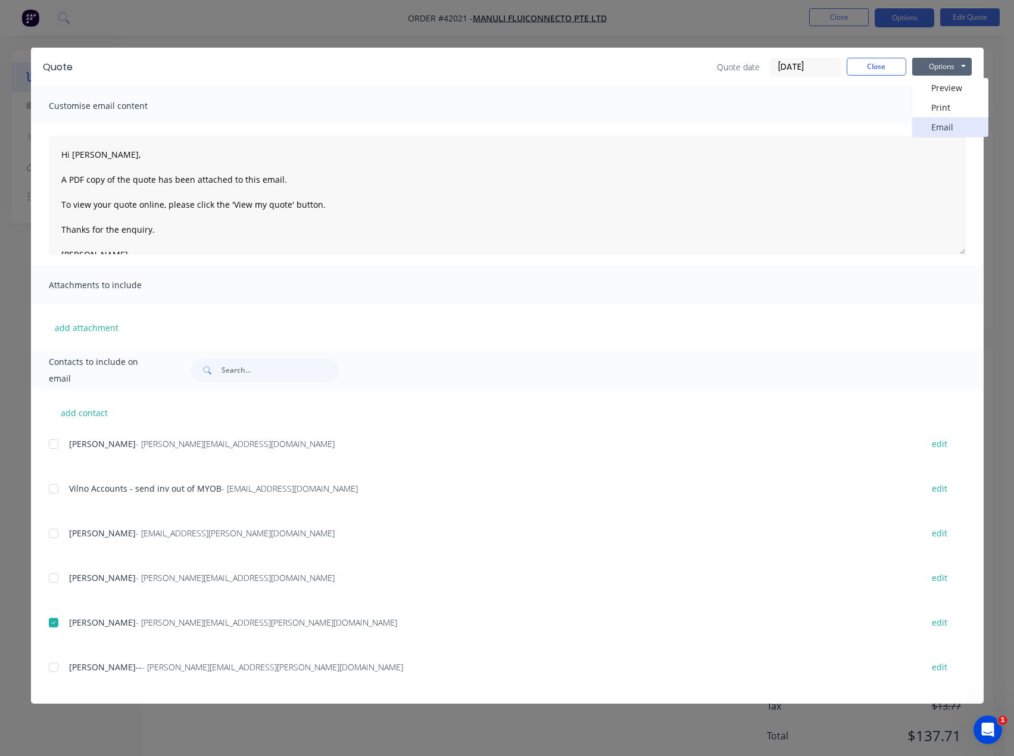
click at [940, 133] on button "Email" at bounding box center [950, 127] width 76 height 20
click at [1000, 125] on div "Quote Quote date 30/09/25 Close Options Preview Print Email Customise email con…" at bounding box center [507, 378] width 1014 height 756
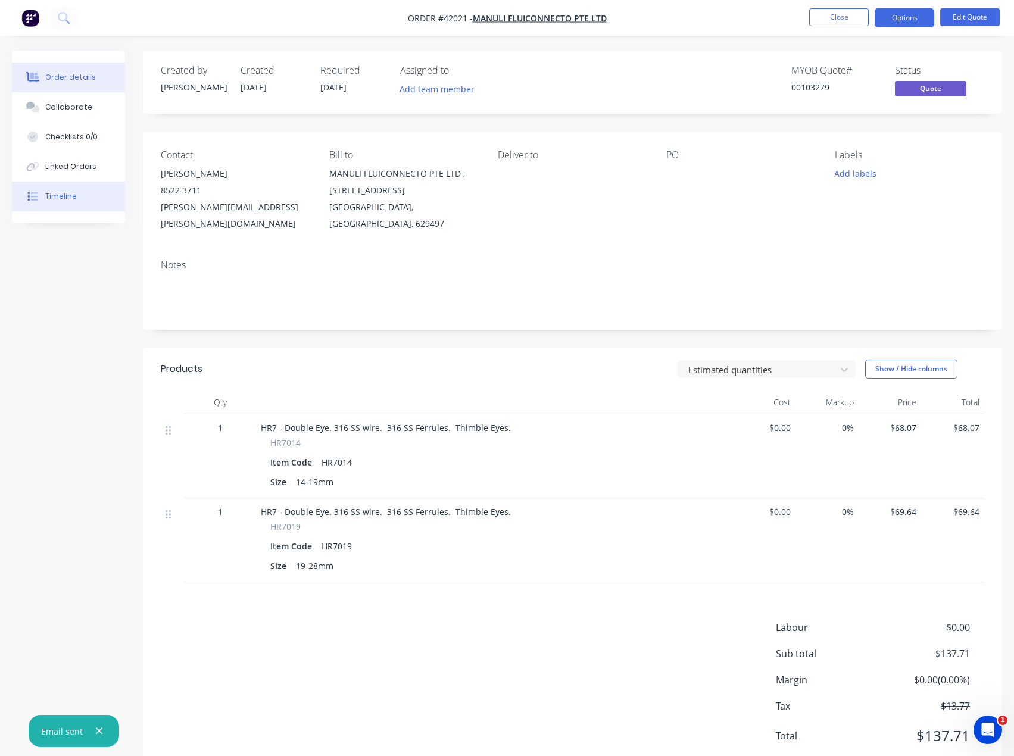
click at [52, 203] on button "Timeline" at bounding box center [68, 197] width 113 height 30
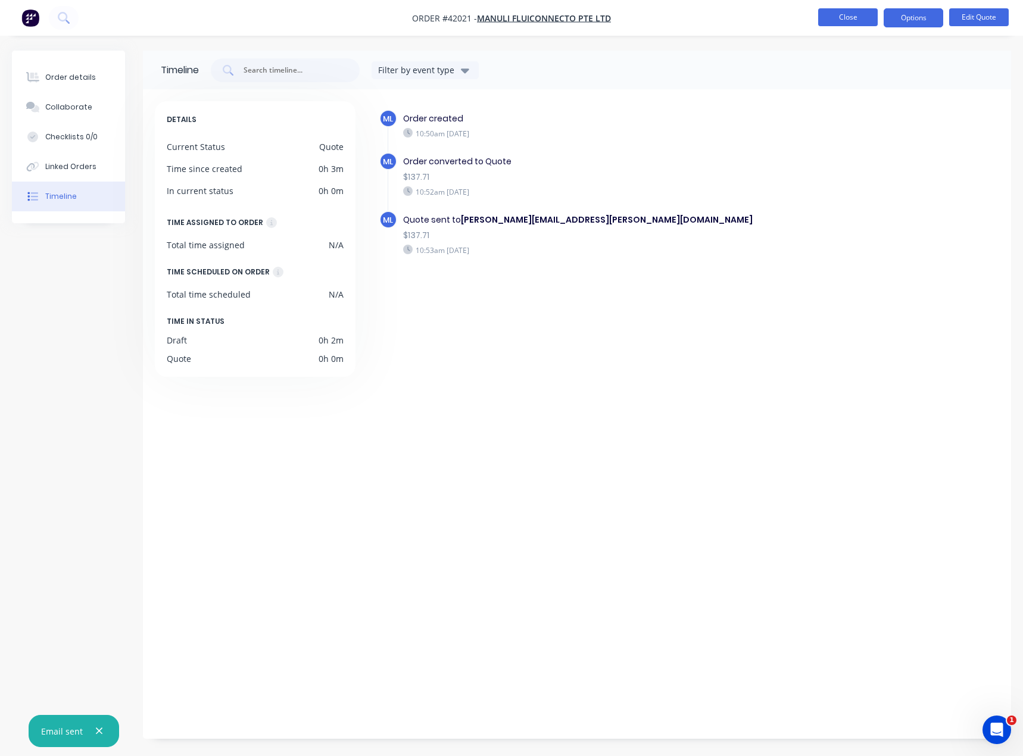
click at [849, 21] on button "Close" at bounding box center [848, 17] width 60 height 18
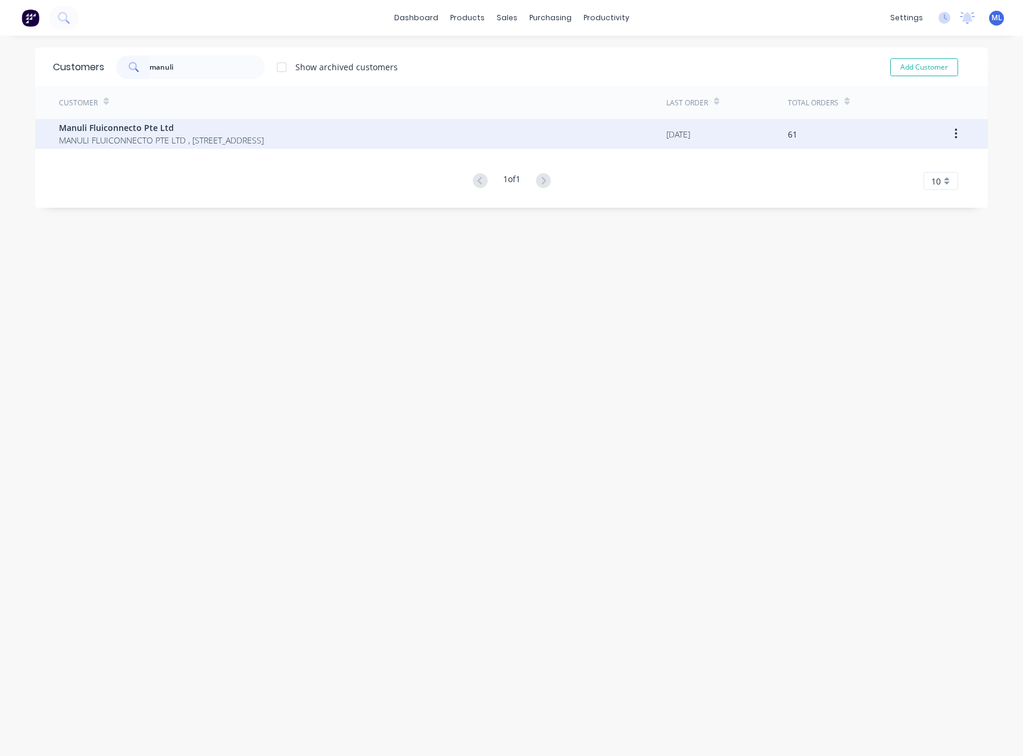
type input "manuli"
click at [84, 136] on span "MANULI FLUICONNECTO PTE LTD , 53 Gull Drive Singapore Singapore 629497" at bounding box center [161, 140] width 205 height 12
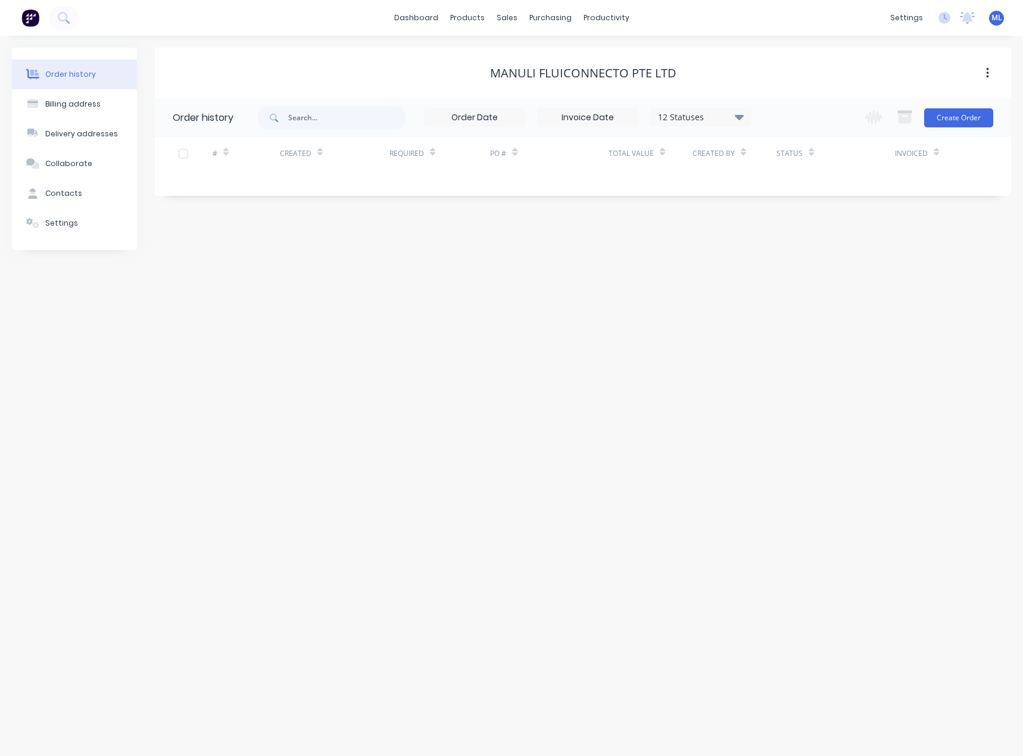
click at [715, 115] on div "12 Statuses" at bounding box center [701, 117] width 100 height 13
click at [799, 254] on label at bounding box center [799, 254] width 0 height 0
click at [799, 261] on input "checkbox" at bounding box center [804, 259] width 10 height 11
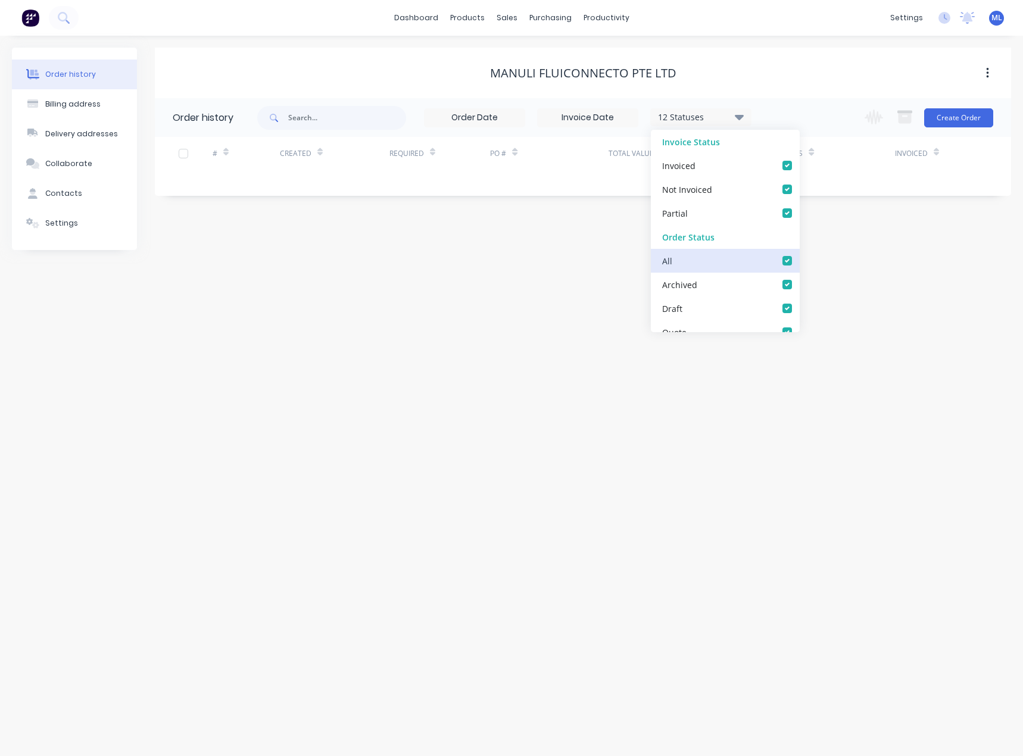
checkbox input "true"
click at [529, 343] on div "Order history Billing address Delivery addresses Collaborate Contacts Settings …" at bounding box center [511, 396] width 1023 height 720
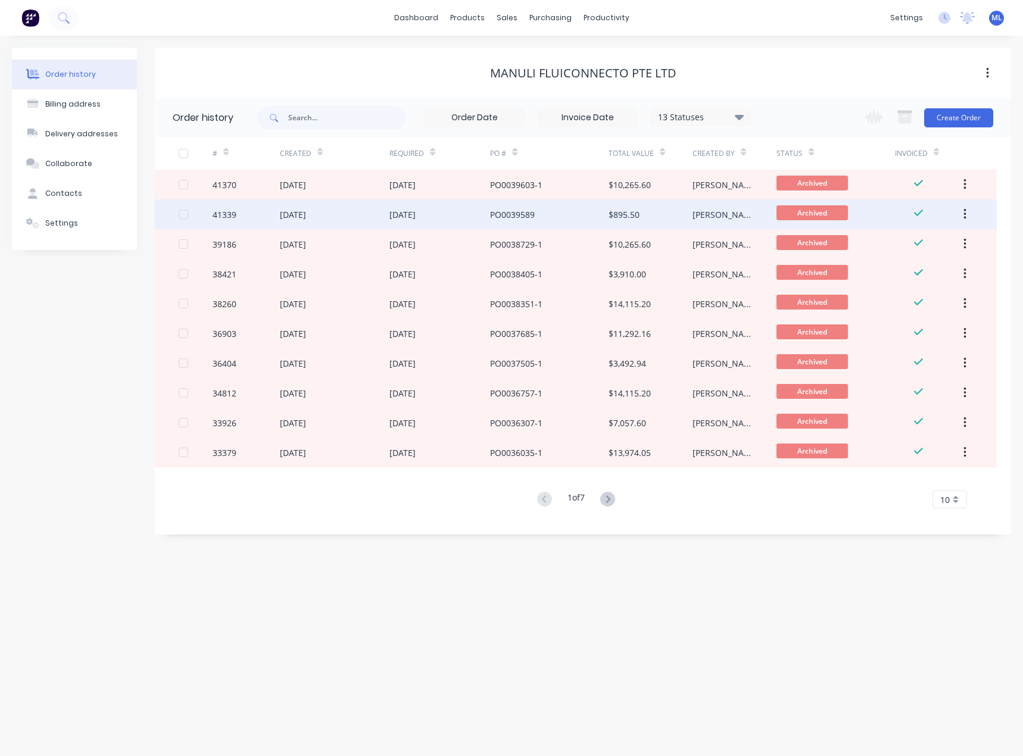
click at [499, 217] on div "PO0039589" at bounding box center [512, 214] width 45 height 12
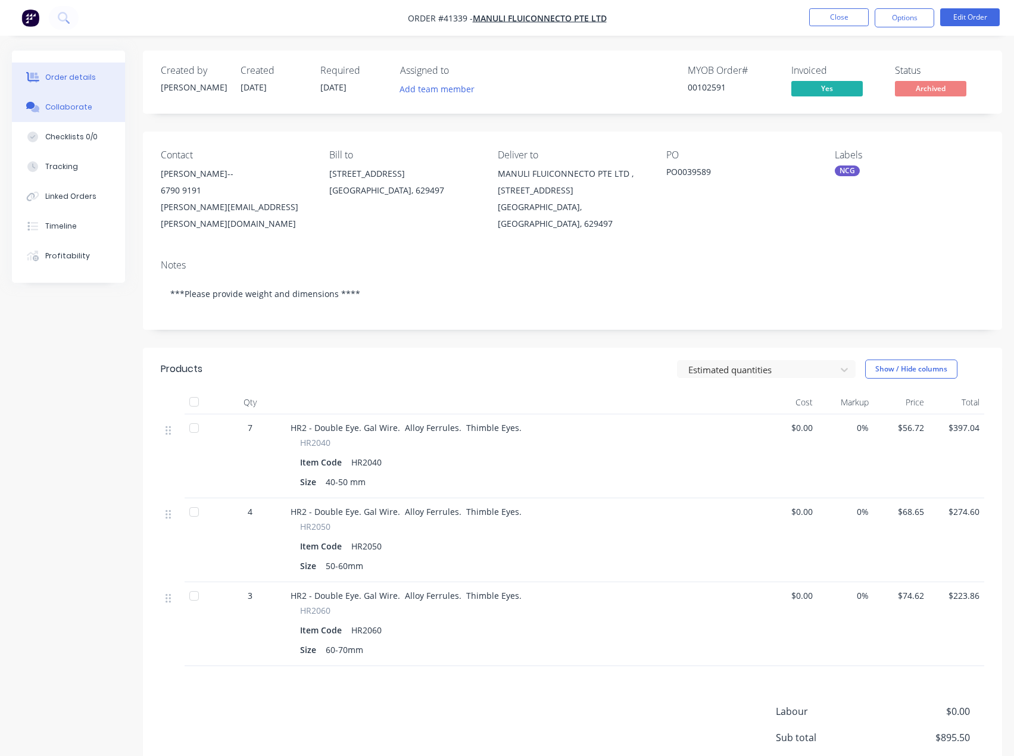
click at [76, 106] on div "Collaborate" at bounding box center [68, 107] width 47 height 11
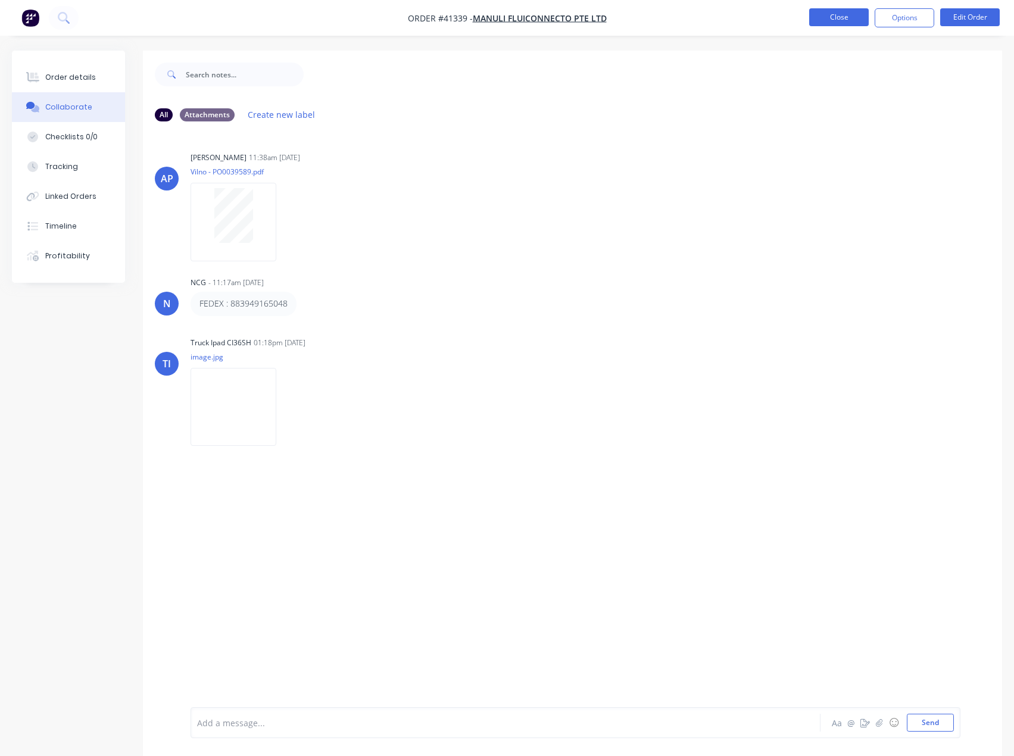
click at [846, 23] on button "Close" at bounding box center [839, 17] width 60 height 18
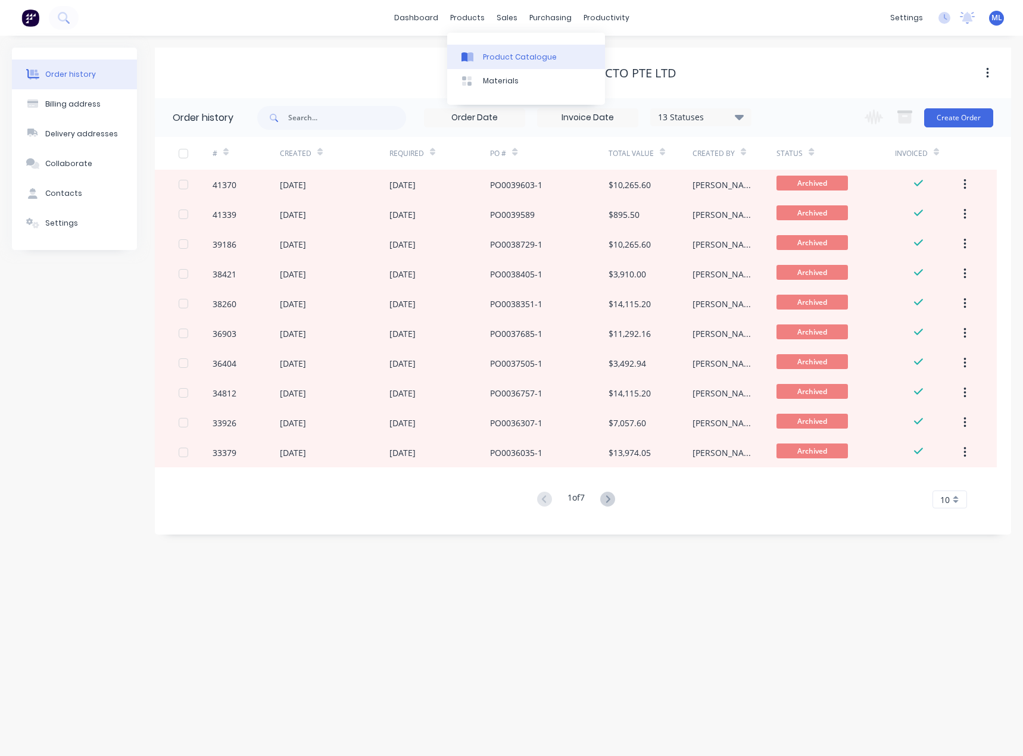
click at [510, 53] on div "Product Catalogue" at bounding box center [520, 57] width 74 height 11
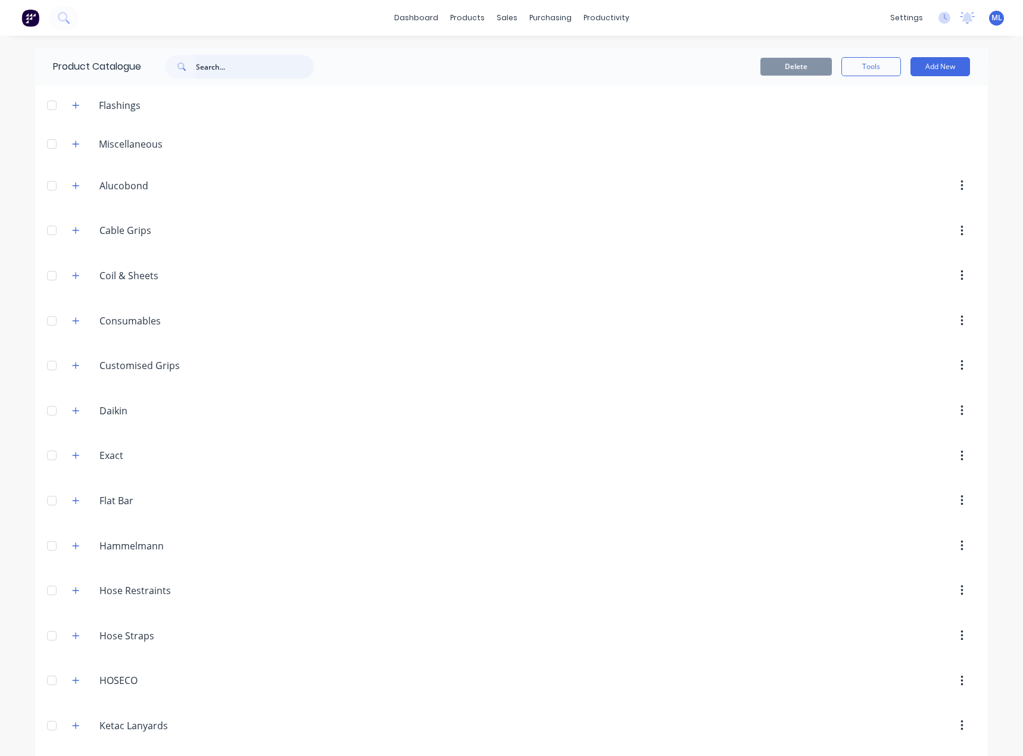
click at [200, 68] on input "text" at bounding box center [255, 67] width 118 height 24
type input "h"
type input "hr2"
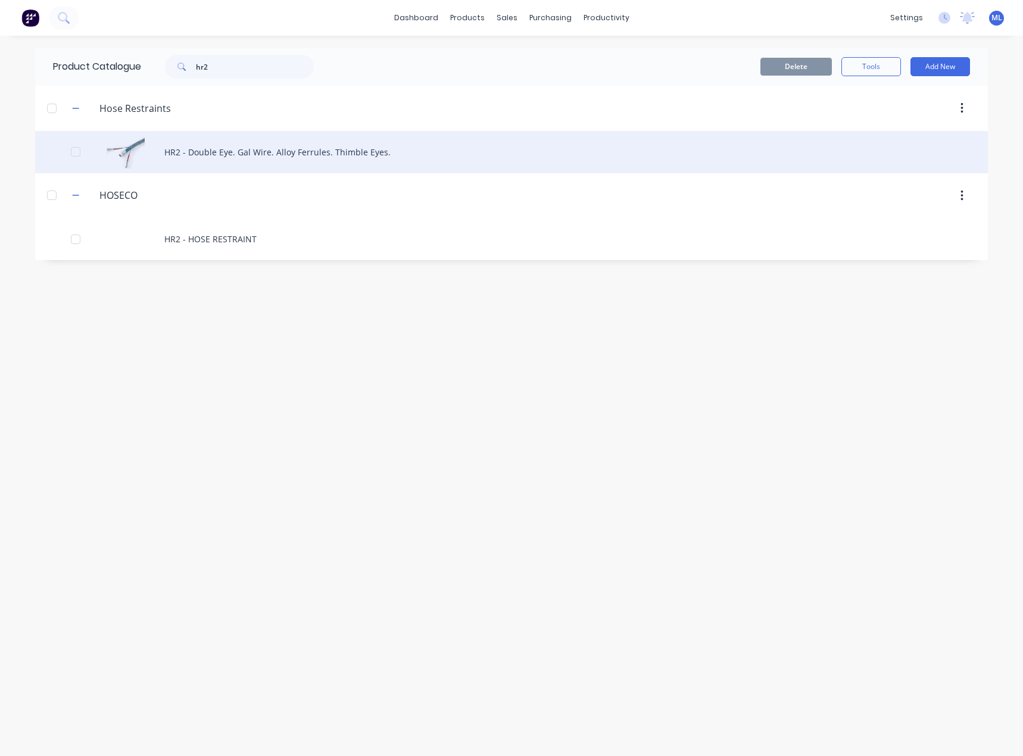
click at [243, 148] on div "HR2 - Double Eye. Gal Wire. Alloy Ferrules. Thimble Eyes." at bounding box center [511, 152] width 952 height 42
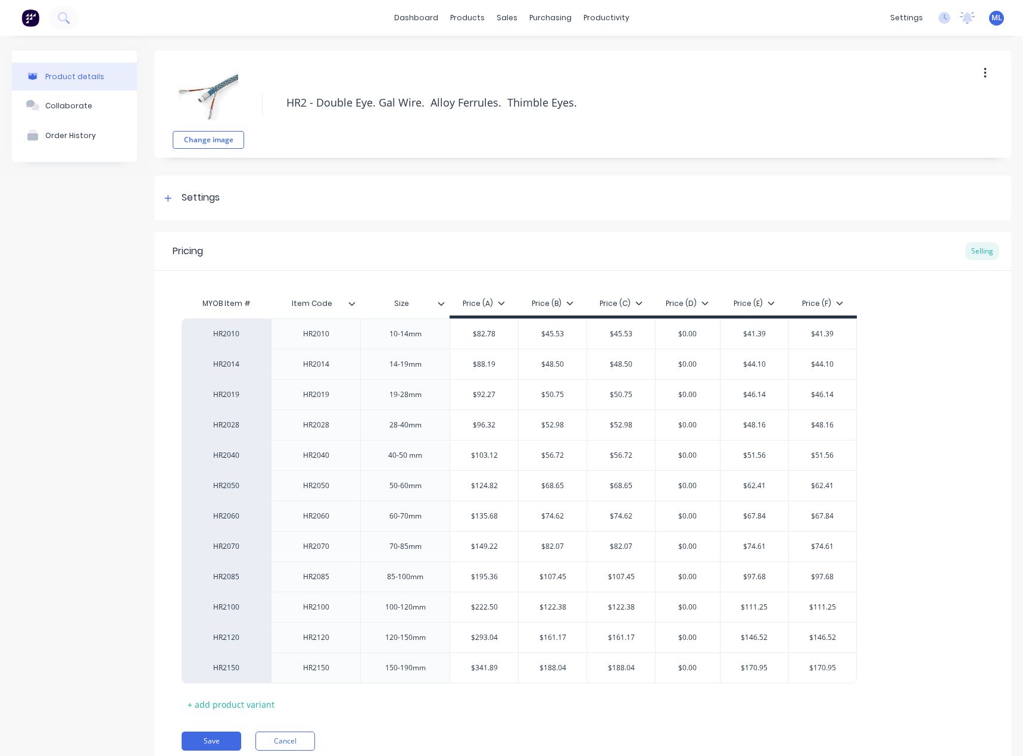
type textarea "x"
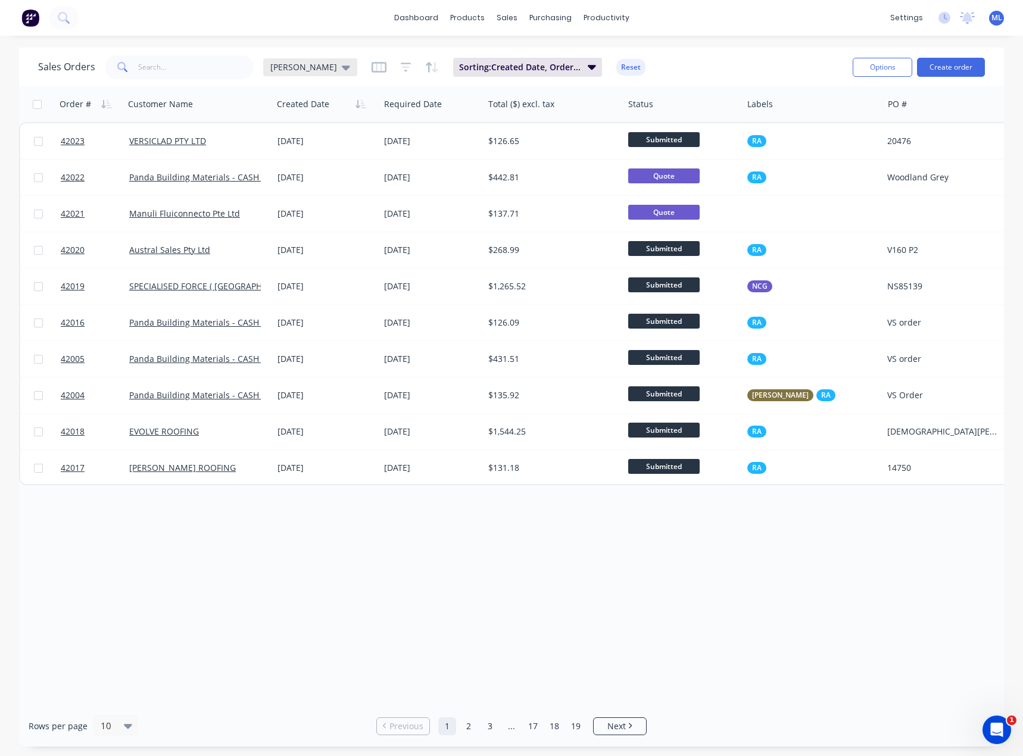
click at [284, 67] on span "[PERSON_NAME]" at bounding box center [303, 67] width 67 height 12
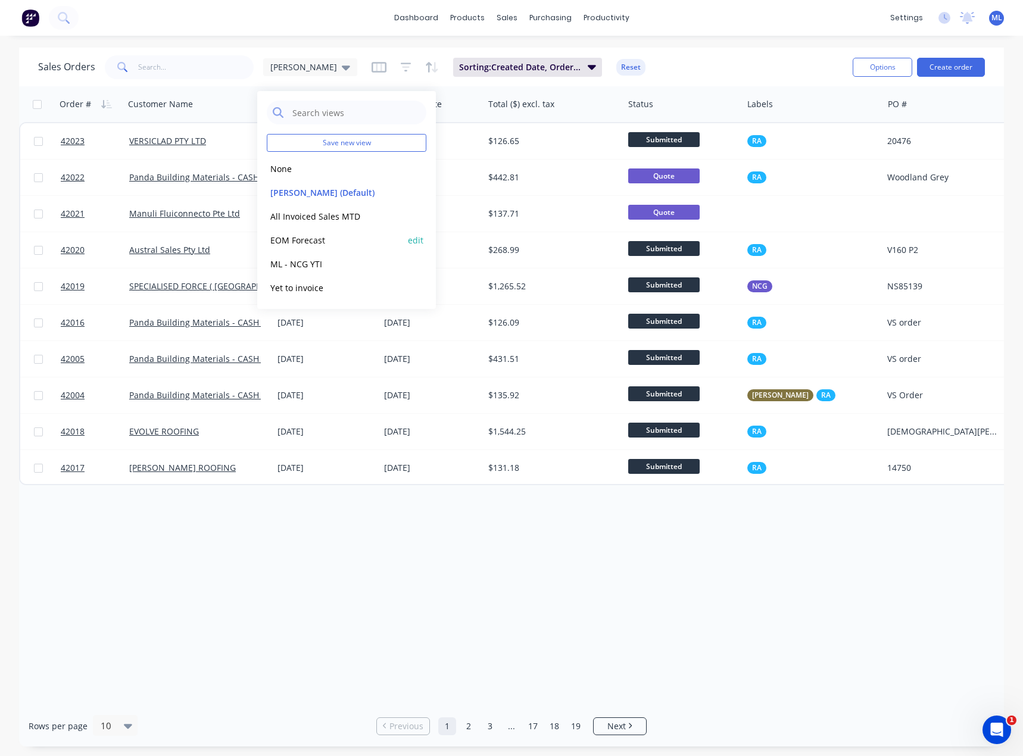
click at [305, 239] on button "EOM Forecast" at bounding box center [335, 240] width 136 height 14
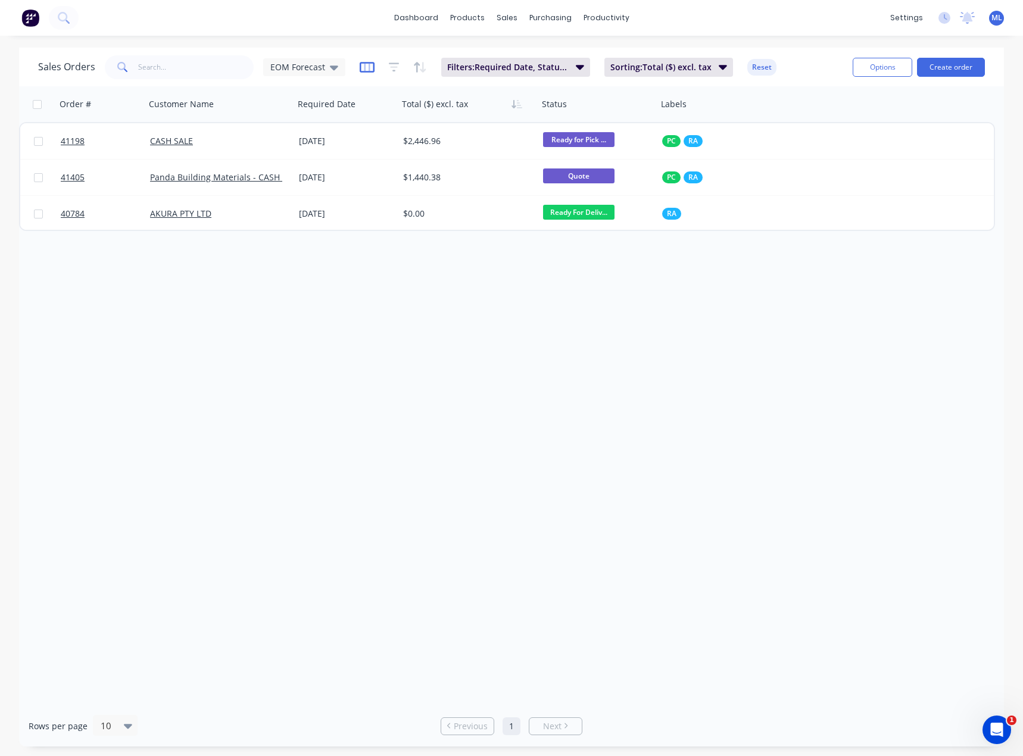
click at [364, 65] on icon "button" at bounding box center [366, 67] width 15 height 12
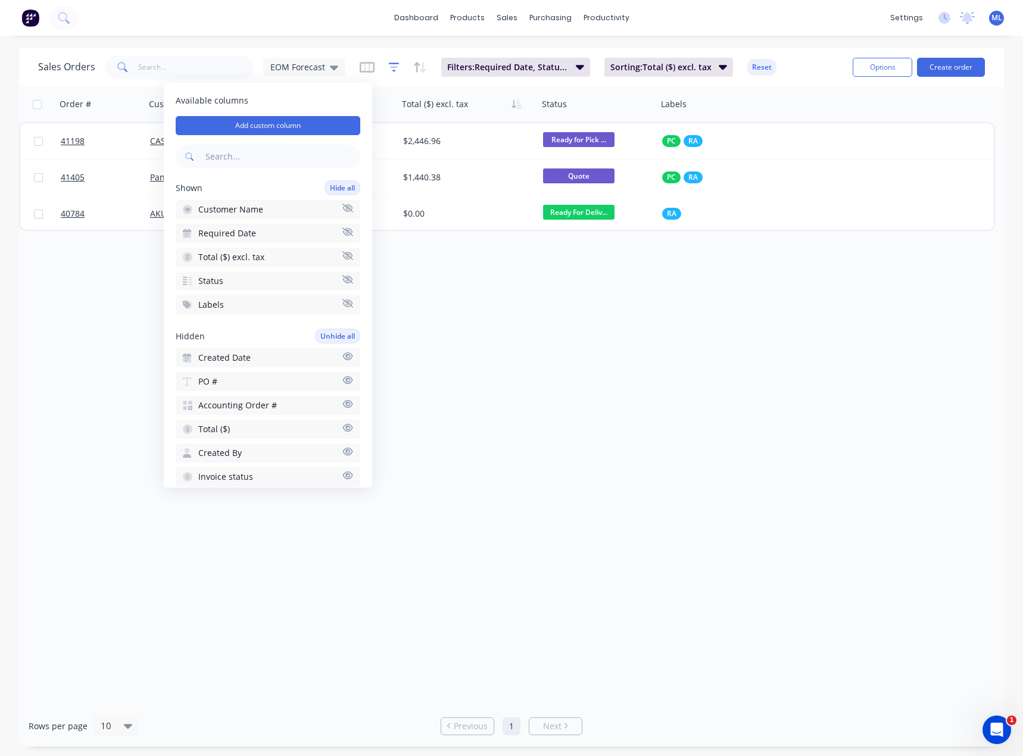
click at [392, 66] on icon "button" at bounding box center [394, 67] width 11 height 12
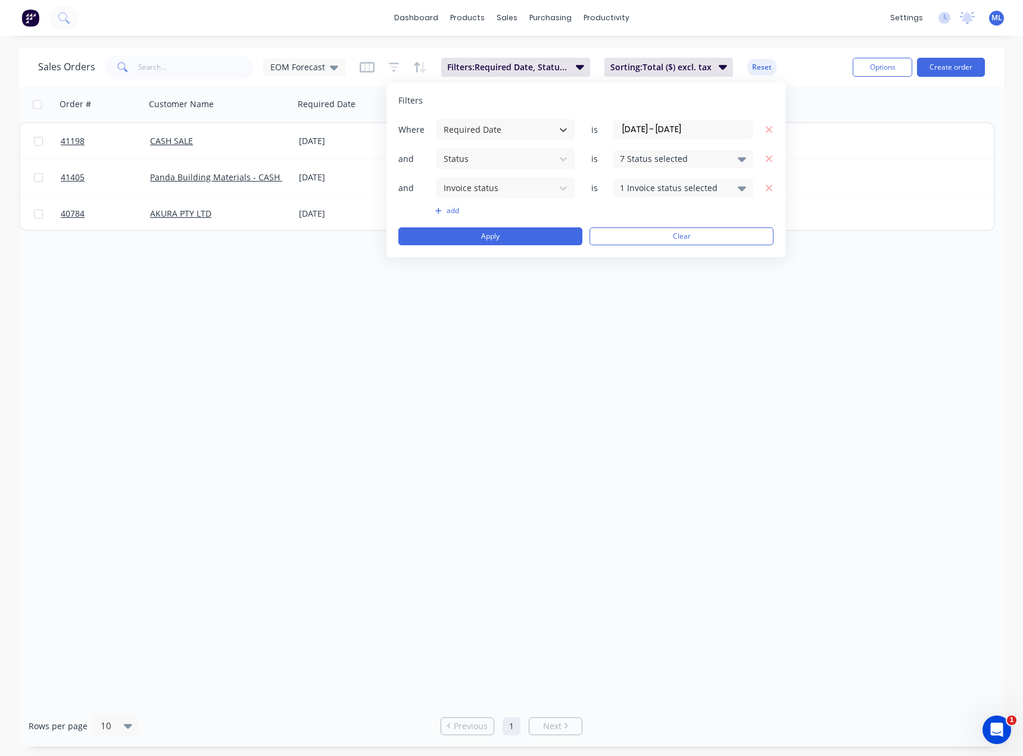
click at [651, 135] on input "[DATE] - [DATE]" at bounding box center [683, 130] width 139 height 18
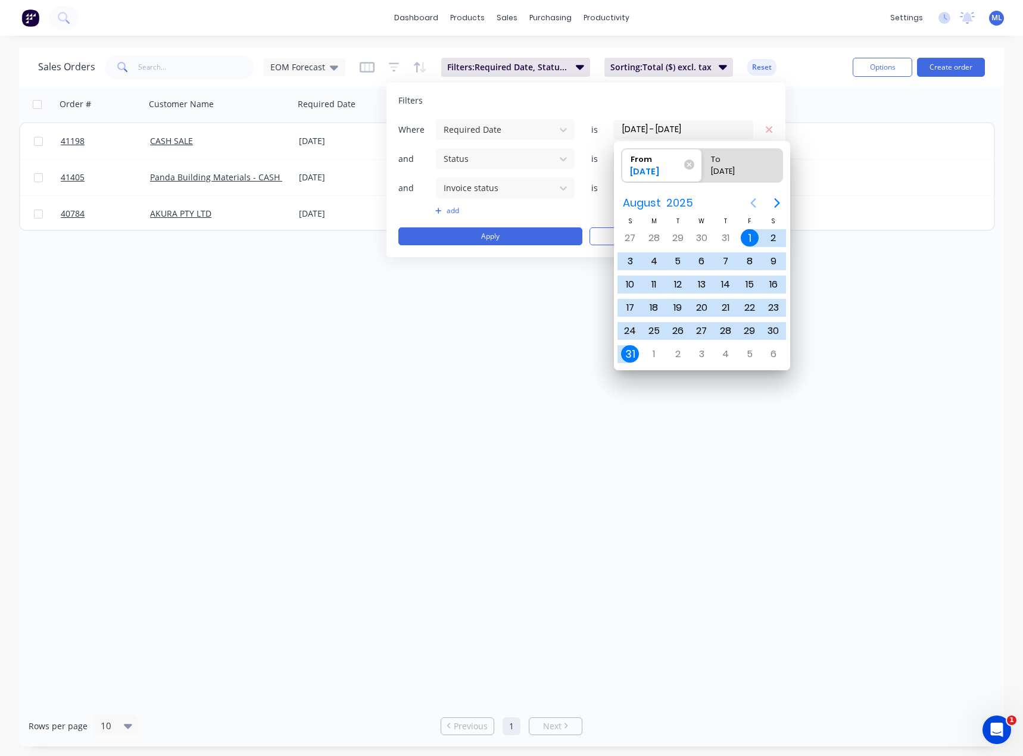
click at [756, 202] on icon "Previous page" at bounding box center [753, 203] width 14 height 14
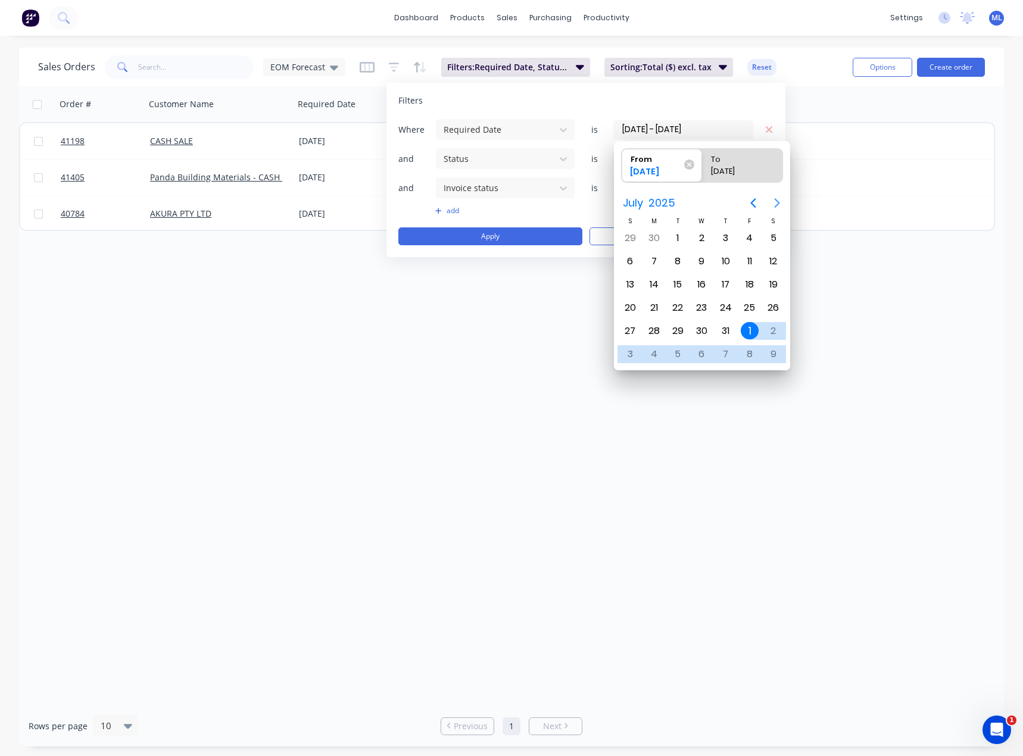
drag, startPoint x: 766, startPoint y: 204, endPoint x: 774, endPoint y: 202, distance: 8.4
click at [772, 204] on button "Next page" at bounding box center [777, 203] width 24 height 24
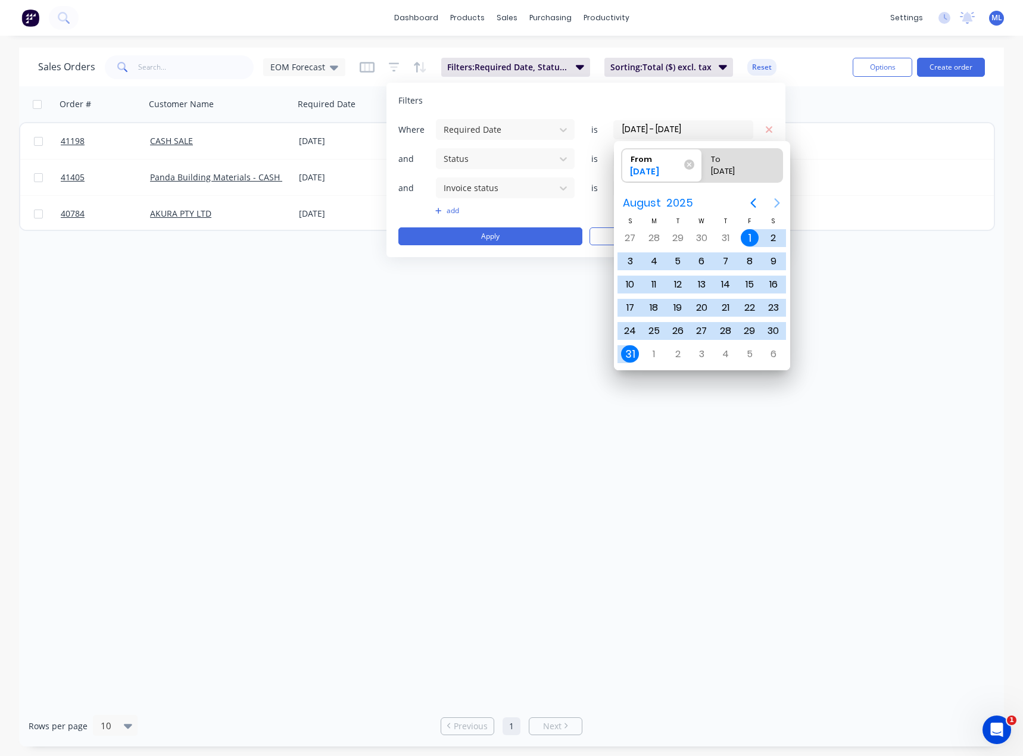
click at [776, 202] on icon "Next page" at bounding box center [777, 203] width 14 height 14
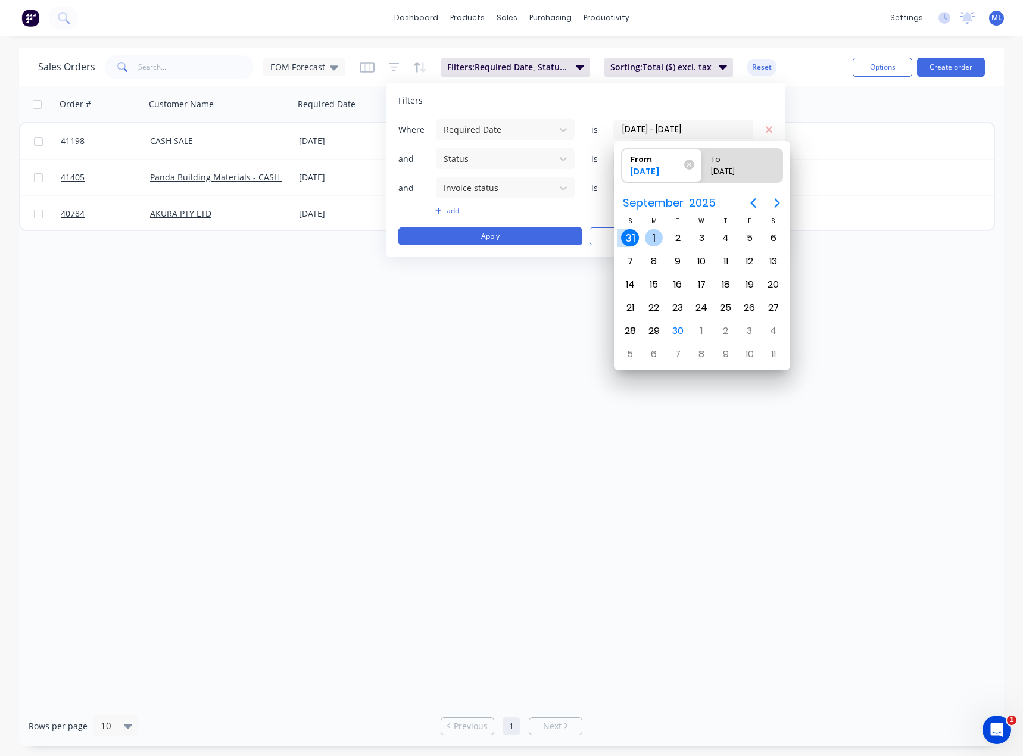
click at [656, 237] on div "1" at bounding box center [654, 238] width 18 height 18
type input "[DATE]"
radio input "false"
radio input "true"
click at [683, 332] on div "30" at bounding box center [677, 331] width 18 height 18
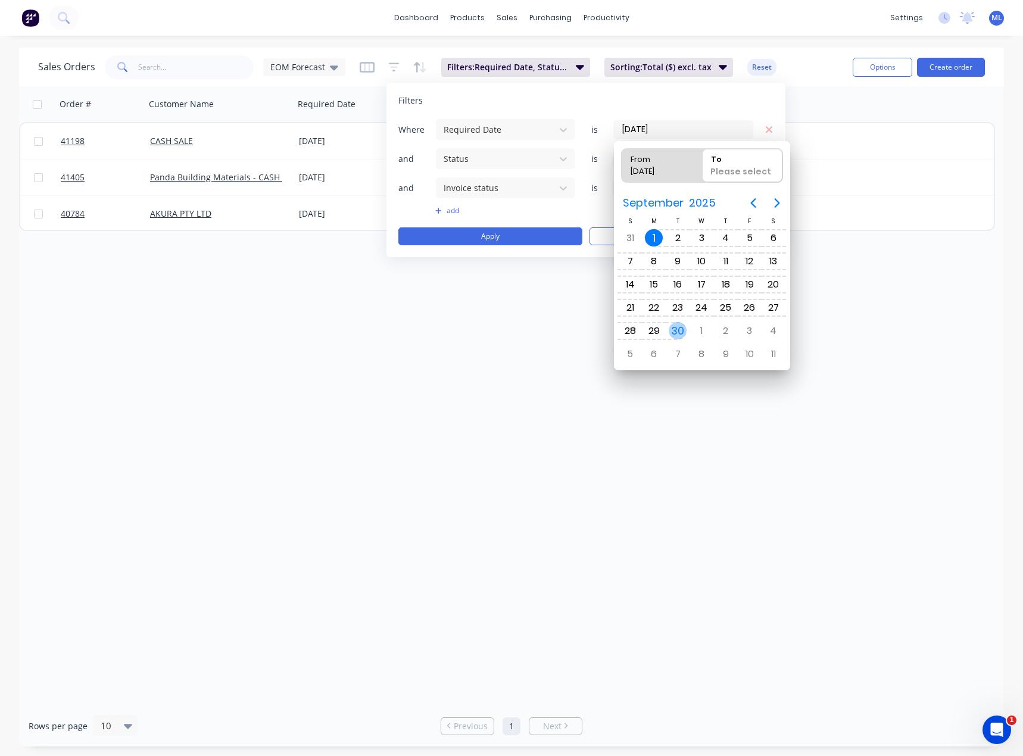
type input "[DATE] - [DATE]"
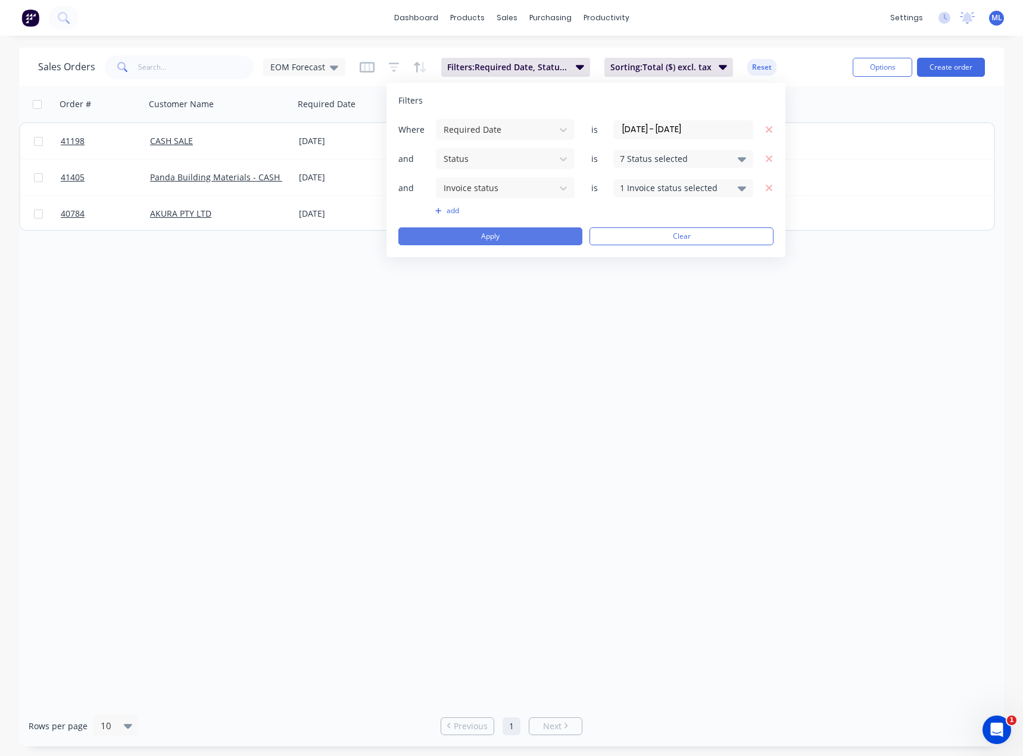
click at [556, 235] on button "Apply" at bounding box center [490, 236] width 184 height 18
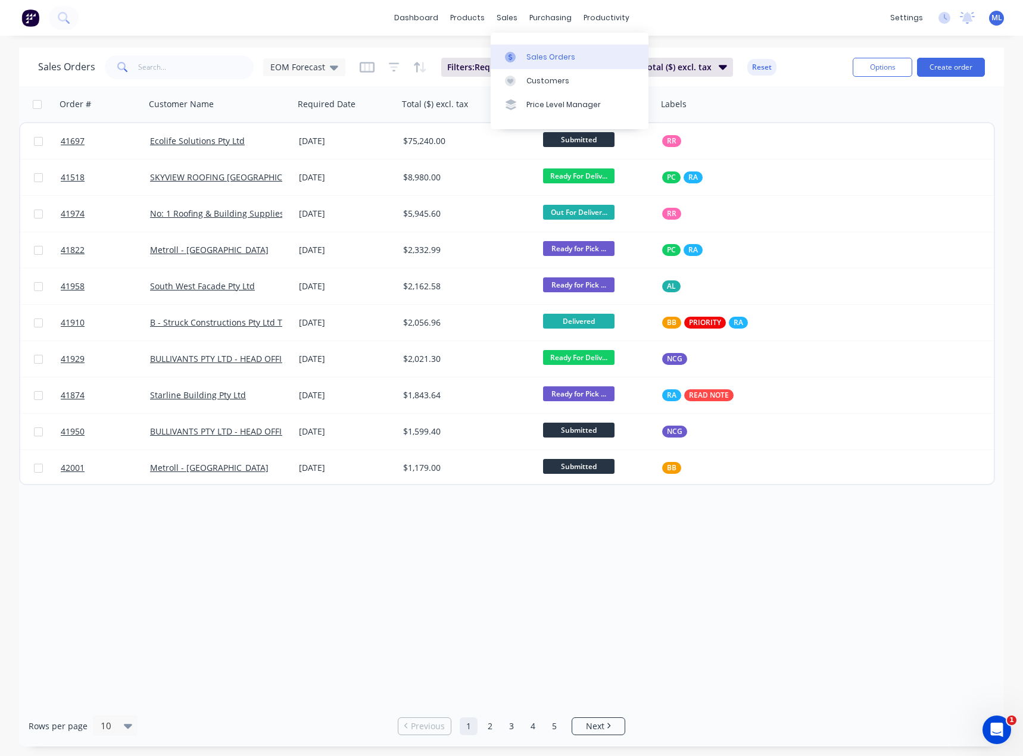
click at [531, 50] on link "Sales Orders" at bounding box center [569, 57] width 158 height 24
click at [615, 58] on div "Workflow" at bounding box center [627, 57] width 36 height 11
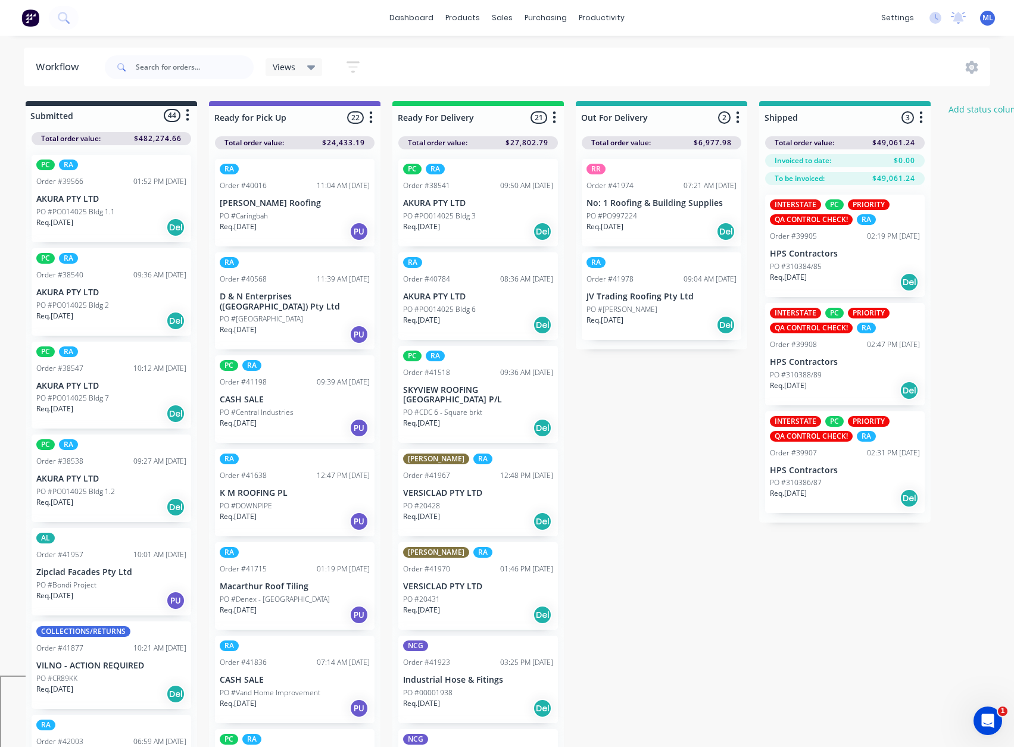
click at [730, 434] on div "Submitted 44 Status colour #273444 hex #273444 Save Cancel Summaries Total orde…" at bounding box center [638, 427] width 1295 height 652
